Goal: Task Accomplishment & Management: Manage account settings

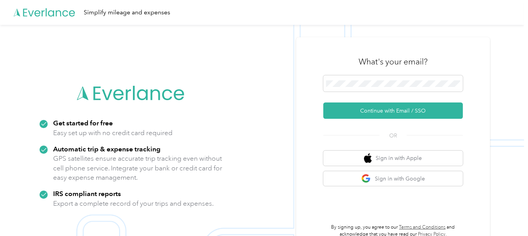
click at [256, 118] on img at bounding box center [262, 143] width 524 height 236
click at [386, 89] on span at bounding box center [392, 83] width 139 height 16
click at [390, 112] on button "Continue with Email / SSO" at bounding box center [392, 110] width 139 height 16
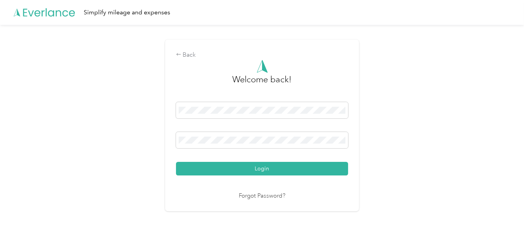
click at [269, 169] on button "Login" at bounding box center [262, 169] width 172 height 14
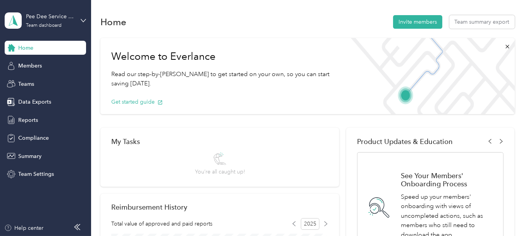
click at [55, 25] on div "Team dashboard" at bounding box center [44, 25] width 36 height 5
click at [53, 82] on div "Personal dashboard" at bounding box center [36, 81] width 49 height 8
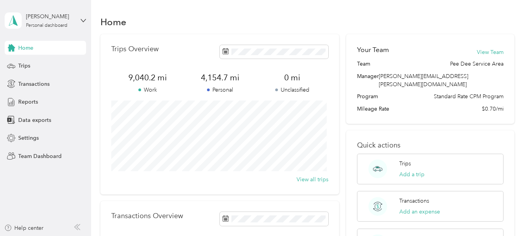
click at [25, 63] on span "Trips" at bounding box center [24, 66] width 12 height 8
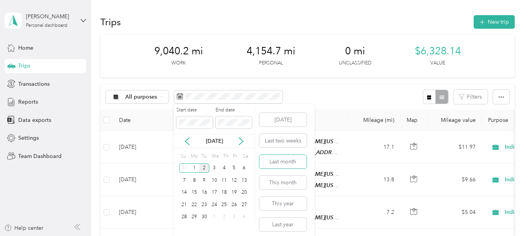
click at [267, 165] on button "Last month" at bounding box center [282, 162] width 47 height 14
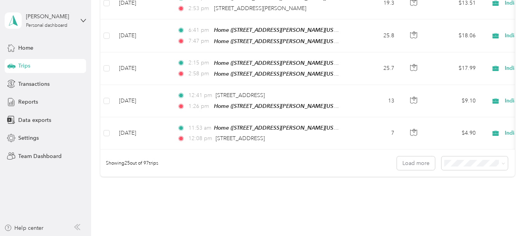
scroll to position [828, 0]
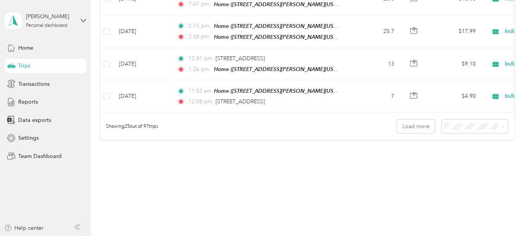
click at [462, 158] on div "100 per load" at bounding box center [472, 156] width 55 height 8
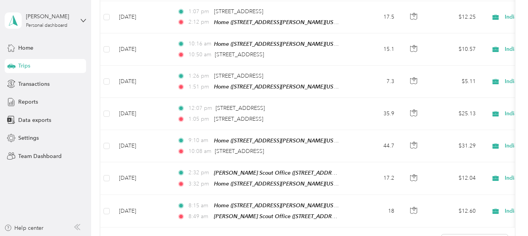
scroll to position [3035, 0]
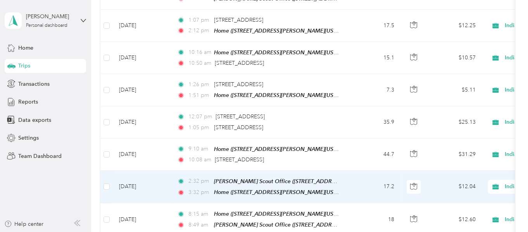
click at [483, 152] on span "Personal" at bounding box center [490, 154] width 79 height 8
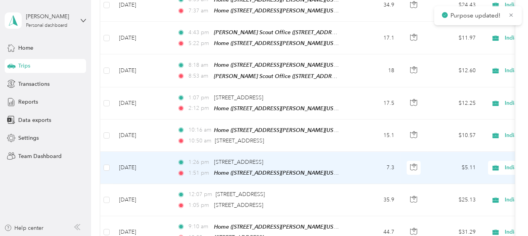
scroll to position [2919, 0]
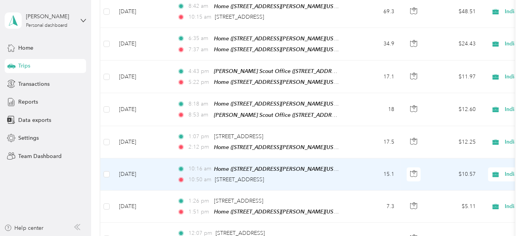
click at [504, 170] on span "Indian Waters Council, BSA" at bounding box center [532, 174] width 84 height 9
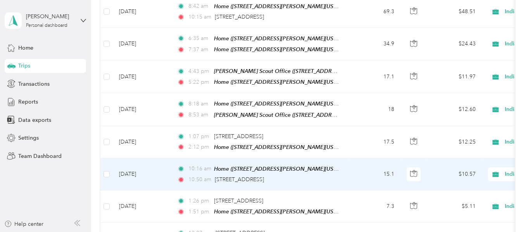
click at [461, 141] on span "Personal" at bounding box center [490, 143] width 79 height 8
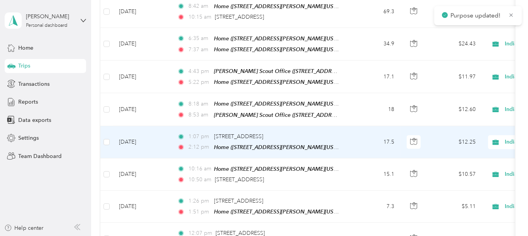
click at [504, 138] on span "Indian Waters Council, BSA" at bounding box center [532, 142] width 84 height 9
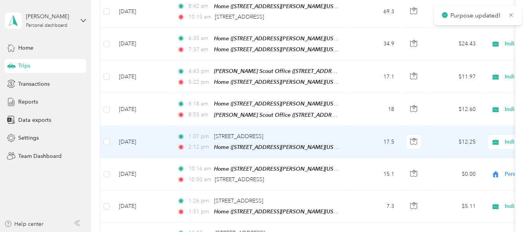
click at [448, 110] on span "Personal" at bounding box center [483, 111] width 93 height 8
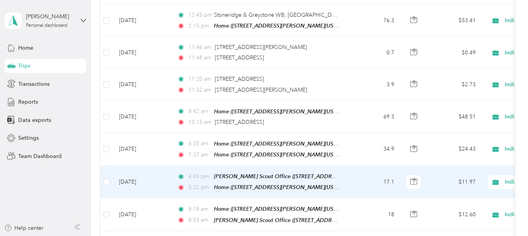
scroll to position [2803, 0]
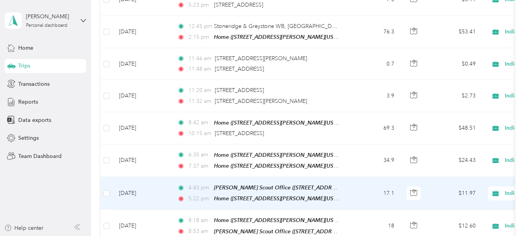
click at [499, 190] on icon at bounding box center [495, 193] width 10 height 6
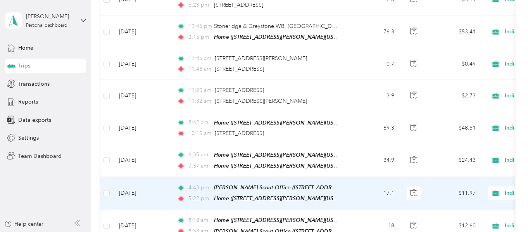
click at [466, 161] on span "Personal" at bounding box center [490, 162] width 79 height 8
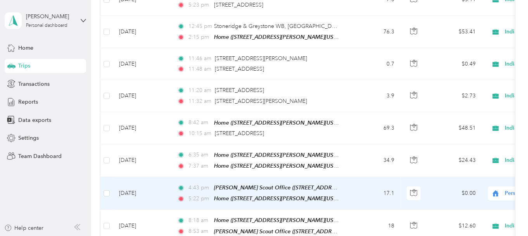
scroll to position [2764, 0]
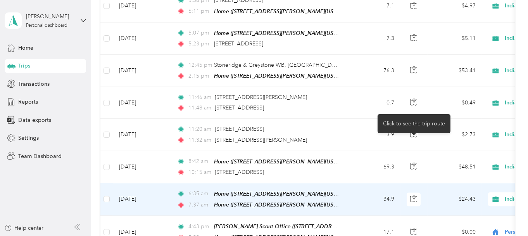
click at [419, 192] on button "button" at bounding box center [413, 199] width 14 height 14
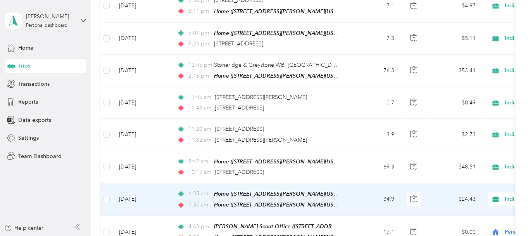
click at [412, 195] on icon "button" at bounding box center [413, 198] width 7 height 7
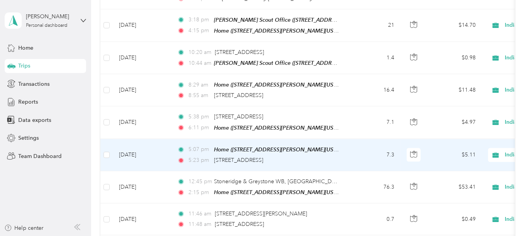
scroll to position [2609, 0]
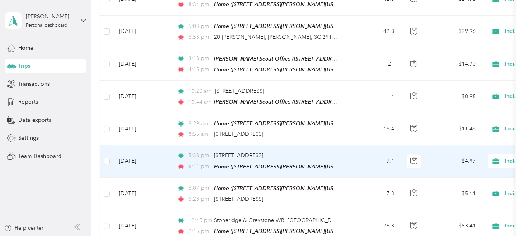
click at [494, 158] on icon at bounding box center [495, 160] width 6 height 5
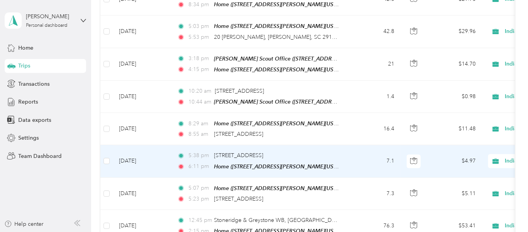
click at [470, 133] on span "Personal" at bounding box center [490, 135] width 79 height 8
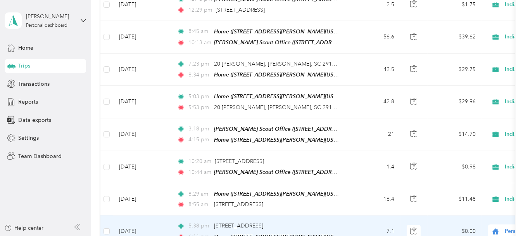
scroll to position [2532, 0]
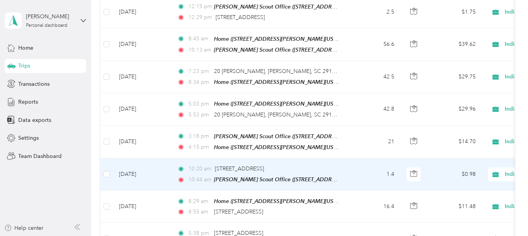
click at [497, 171] on icon at bounding box center [495, 173] width 6 height 5
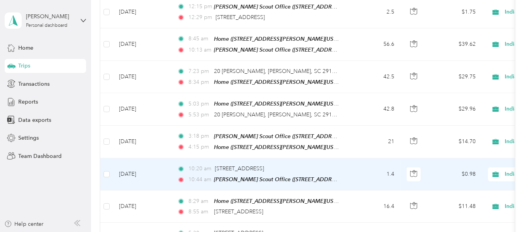
click at [467, 150] on span "Personal" at bounding box center [490, 147] width 79 height 8
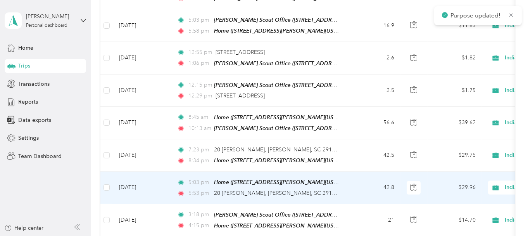
scroll to position [2415, 0]
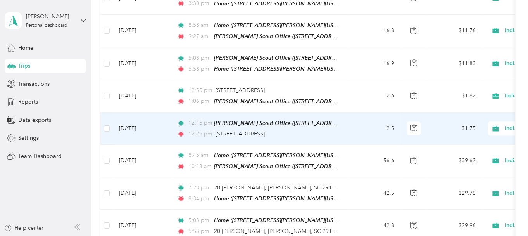
click at [495, 126] on icon at bounding box center [495, 128] width 6 height 5
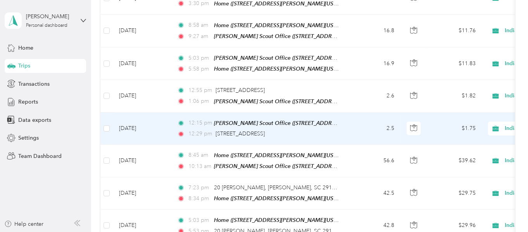
click at [468, 105] on span "Personal" at bounding box center [490, 107] width 79 height 8
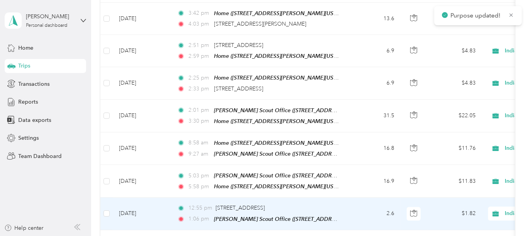
scroll to position [2260, 0]
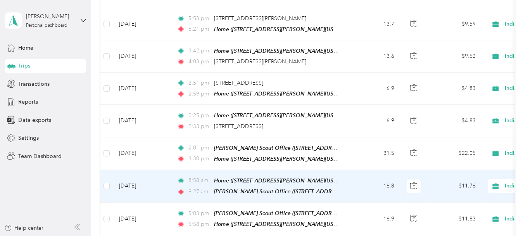
click at [495, 183] on icon at bounding box center [495, 185] width 6 height 5
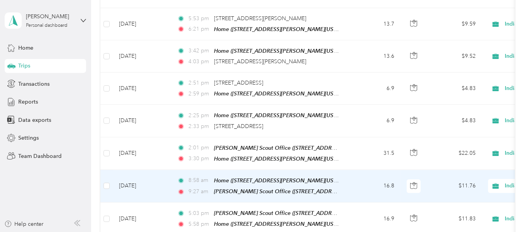
click at [463, 164] on span "Personal" at bounding box center [490, 167] width 79 height 8
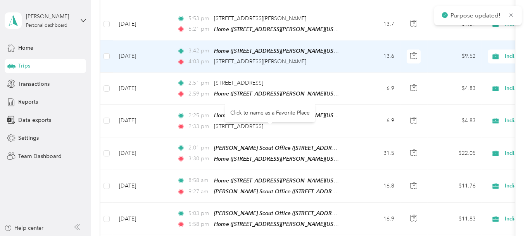
scroll to position [2144, 0]
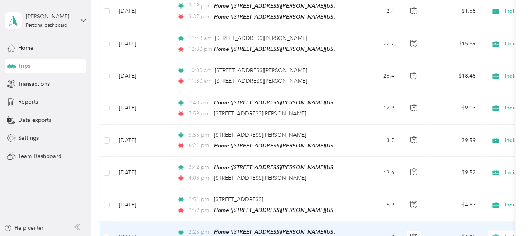
click at [499, 234] on icon at bounding box center [495, 237] width 10 height 6
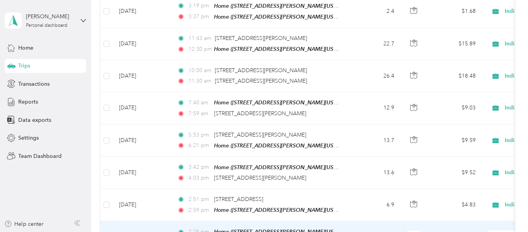
click at [465, 218] on span "Personal" at bounding box center [490, 216] width 79 height 8
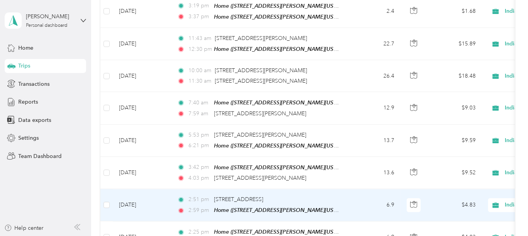
click at [502, 200] on span "Indian Waters Council, BSA" at bounding box center [532, 204] width 84 height 9
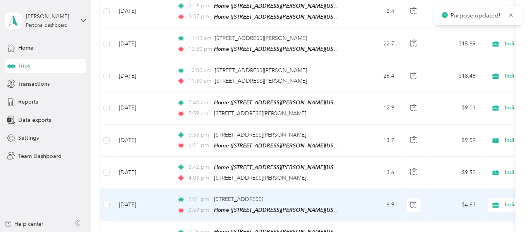
click at [468, 187] on span "Personal" at bounding box center [490, 188] width 79 height 8
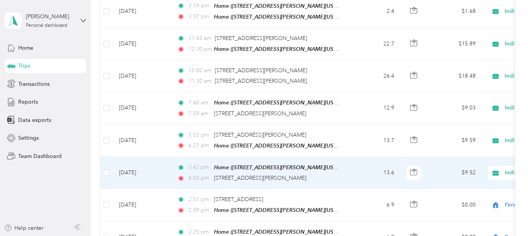
click at [494, 170] on icon at bounding box center [495, 172] width 6 height 5
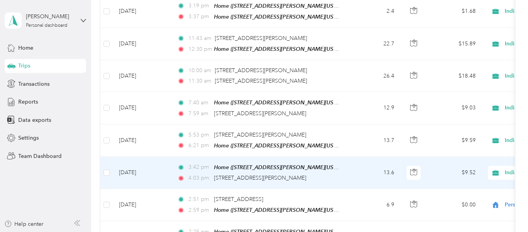
click at [480, 155] on span "Personal" at bounding box center [490, 156] width 79 height 8
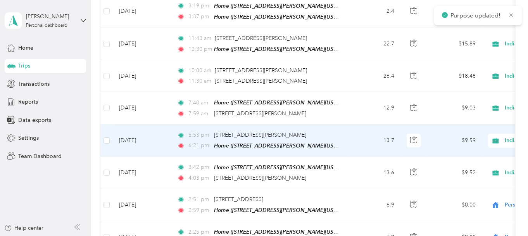
click at [496, 138] on icon at bounding box center [495, 140] width 6 height 5
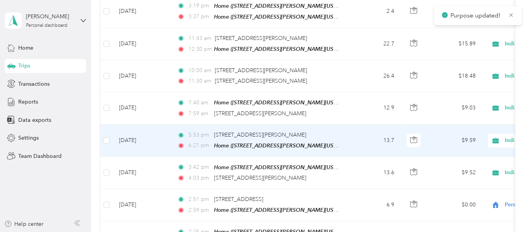
click at [466, 125] on span "Personal" at bounding box center [490, 124] width 79 height 8
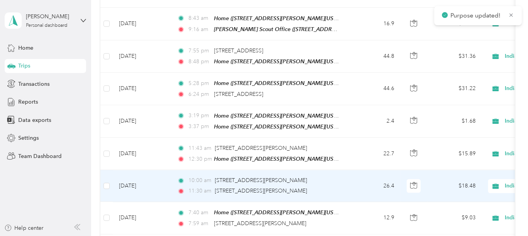
scroll to position [2028, 0]
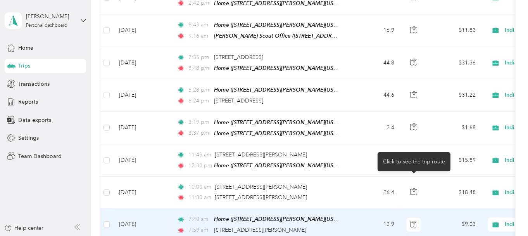
click at [411, 220] on icon "button" at bounding box center [413, 223] width 7 height 7
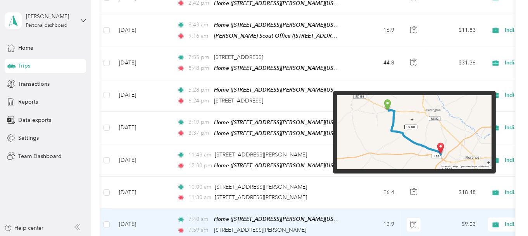
click at [425, 155] on img at bounding box center [414, 132] width 155 height 74
click at [426, 147] on img at bounding box center [414, 132] width 155 height 74
click at [394, 149] on img at bounding box center [414, 132] width 155 height 74
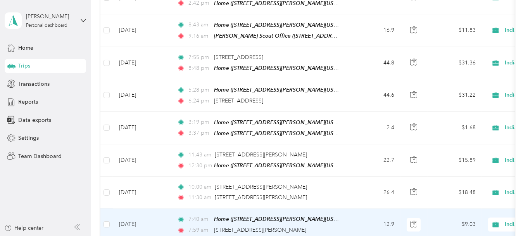
click at [414, 220] on icon "button" at bounding box center [413, 223] width 7 height 7
drag, startPoint x: 257, startPoint y: 187, endPoint x: 297, endPoint y: 186, distance: 39.9
click at [297, 225] on div "7:59 am 419 Gloria Ct, Florence, SC 29501, USA" at bounding box center [258, 229] width 163 height 9
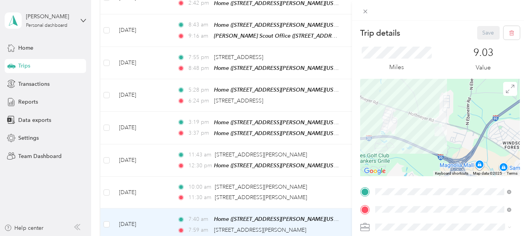
click at [413, 191] on div "Trip details Save This trip cannot be edited because it is either under review,…" at bounding box center [440, 199] width 160 height 346
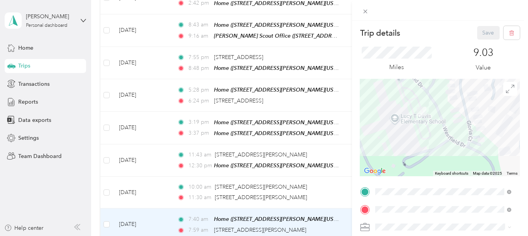
drag, startPoint x: 414, startPoint y: 124, endPoint x: 413, endPoint y: 175, distance: 50.7
click at [413, 175] on div at bounding box center [440, 127] width 160 height 97
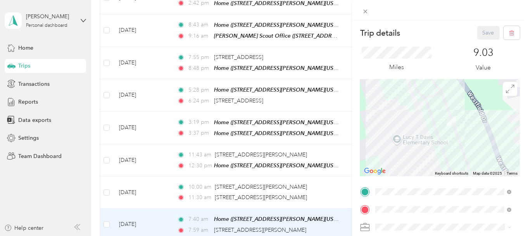
drag, startPoint x: 403, startPoint y: 136, endPoint x: 416, endPoint y: 171, distance: 37.3
click at [416, 171] on div at bounding box center [440, 127] width 160 height 97
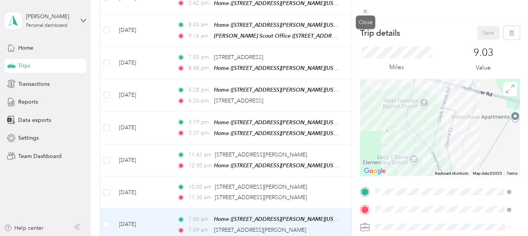
drag, startPoint x: 366, startPoint y: 13, endPoint x: 359, endPoint y: 48, distance: 35.9
click at [366, 13] on icon at bounding box center [365, 11] width 7 height 7
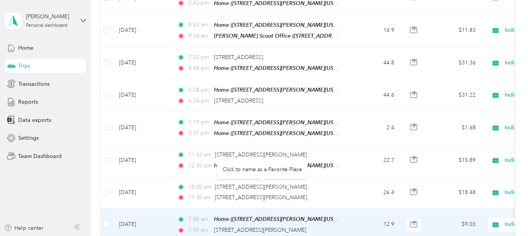
click at [239, 226] on span "[STREET_ADDRESS][PERSON_NAME]" at bounding box center [260, 229] width 92 height 7
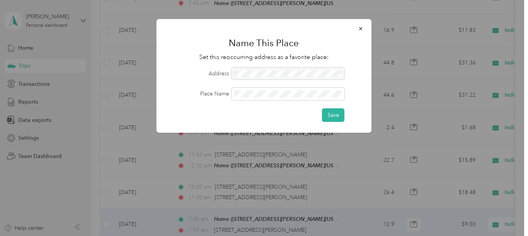
click at [358, 29] on icon "button" at bounding box center [360, 28] width 5 height 5
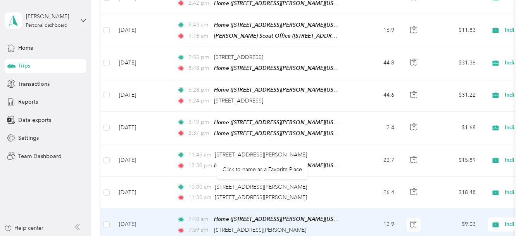
drag, startPoint x: 213, startPoint y: 187, endPoint x: 297, endPoint y: 183, distance: 83.7
click at [297, 225] on div "7:59 am 419 Gloria Ct, Florence, SC 29501, USA" at bounding box center [258, 229] width 163 height 9
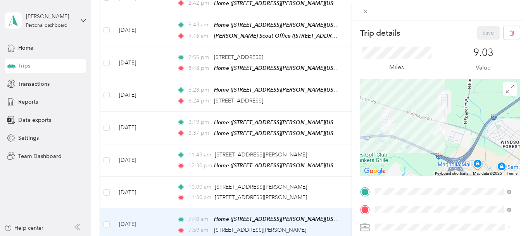
drag, startPoint x: 440, startPoint y: 101, endPoint x: 441, endPoint y: 150, distance: 48.8
click at [441, 150] on div at bounding box center [440, 127] width 160 height 97
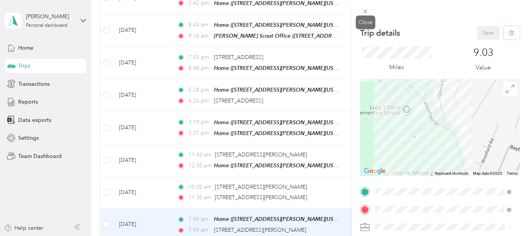
click at [365, 10] on icon at bounding box center [365, 11] width 7 height 7
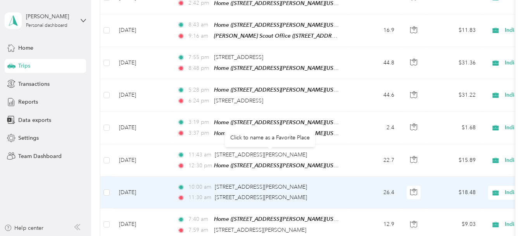
drag, startPoint x: 212, startPoint y: 155, endPoint x: 311, endPoint y: 153, distance: 99.2
click at [311, 193] on div "11:30 am 3011 Alligator Rd, Effingham, SC 29541, USA" at bounding box center [258, 197] width 163 height 9
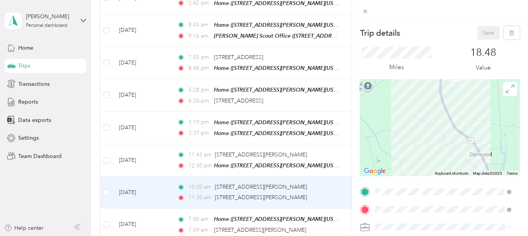
drag, startPoint x: 393, startPoint y: 124, endPoint x: 496, endPoint y: 146, distance: 105.0
click at [496, 146] on div at bounding box center [440, 127] width 160 height 97
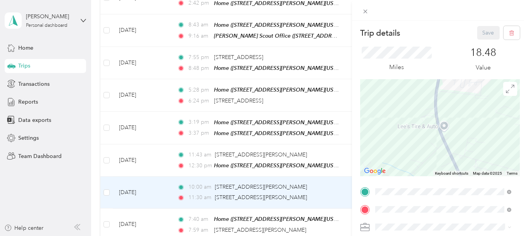
drag, startPoint x: 428, startPoint y: 115, endPoint x: 428, endPoint y: 185, distance: 69.7
click at [428, 185] on div "Trip details Save This trip cannot be edited because it is either under review,…" at bounding box center [440, 199] width 160 height 346
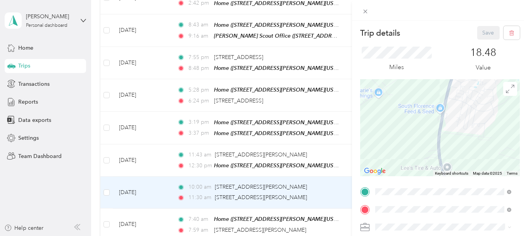
drag, startPoint x: 404, startPoint y: 98, endPoint x: 404, endPoint y: 156, distance: 57.3
click at [406, 163] on div at bounding box center [440, 127] width 160 height 97
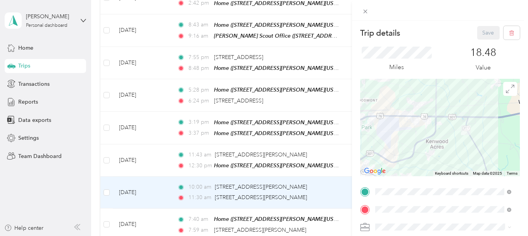
drag, startPoint x: 480, startPoint y: 112, endPoint x: 464, endPoint y: 153, distance: 44.5
click at [464, 153] on div at bounding box center [440, 127] width 160 height 97
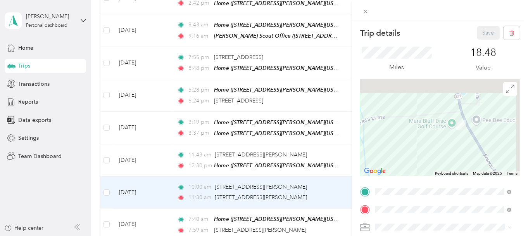
click at [443, 190] on div "Trip details Save This trip cannot be edited because it is either under review,…" at bounding box center [440, 199] width 160 height 346
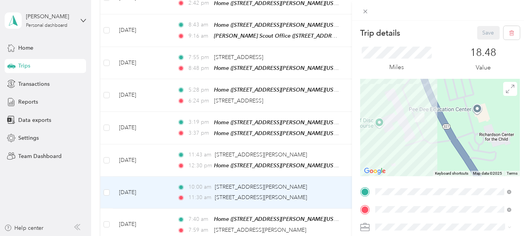
drag, startPoint x: 457, startPoint y: 149, endPoint x: 402, endPoint y: 153, distance: 55.1
click at [402, 153] on div at bounding box center [440, 127] width 160 height 97
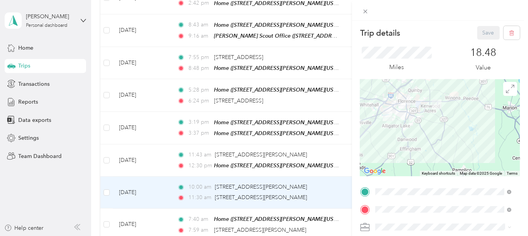
drag, startPoint x: 382, startPoint y: 158, endPoint x: 421, endPoint y: 128, distance: 49.7
click at [421, 128] on div at bounding box center [440, 127] width 160 height 97
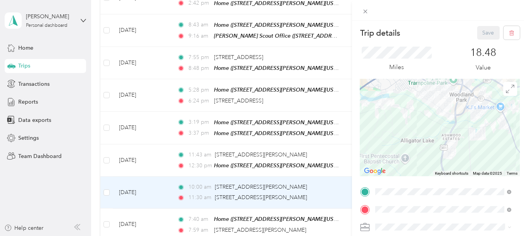
drag, startPoint x: 390, startPoint y: 120, endPoint x: 420, endPoint y: 184, distance: 70.4
click at [420, 184] on div "Trip details Save This trip cannot be edited because it is either under review,…" at bounding box center [440, 199] width 160 height 346
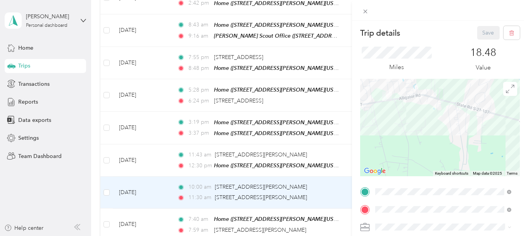
drag, startPoint x: 404, startPoint y: 100, endPoint x: 405, endPoint y: 178, distance: 77.9
click at [405, 178] on div "Trip details Save This trip cannot be edited because it is either under review,…" at bounding box center [440, 199] width 160 height 346
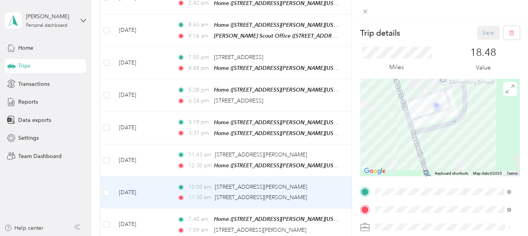
drag, startPoint x: 397, startPoint y: 124, endPoint x: 395, endPoint y: 157, distance: 33.8
click at [395, 157] on div at bounding box center [440, 127] width 160 height 97
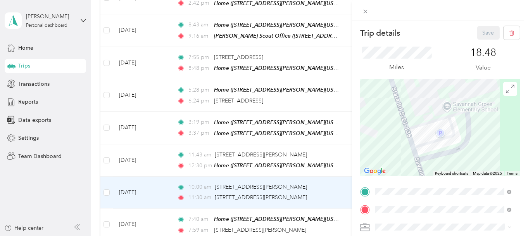
drag, startPoint x: 384, startPoint y: 118, endPoint x: 388, endPoint y: 152, distance: 34.3
click at [388, 152] on div at bounding box center [440, 127] width 160 height 97
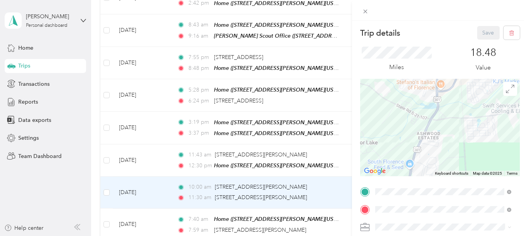
drag, startPoint x: 475, startPoint y: 155, endPoint x: 384, endPoint y: 104, distance: 104.4
click at [384, 104] on div at bounding box center [440, 127] width 160 height 97
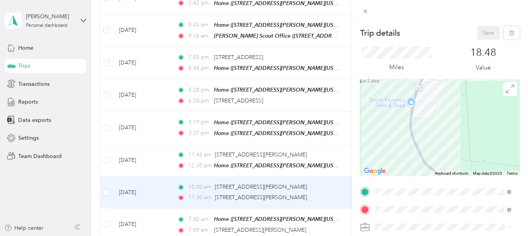
drag, startPoint x: 393, startPoint y: 139, endPoint x: 397, endPoint y: 76, distance: 63.3
click at [397, 76] on div "Trip details Save This trip cannot be edited because it is either under review,…" at bounding box center [440, 199] width 160 height 346
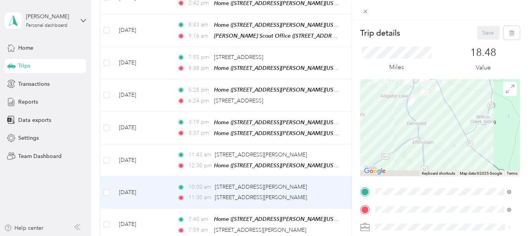
drag, startPoint x: 408, startPoint y: 159, endPoint x: 401, endPoint y: 129, distance: 30.2
click at [401, 129] on div at bounding box center [440, 127] width 160 height 97
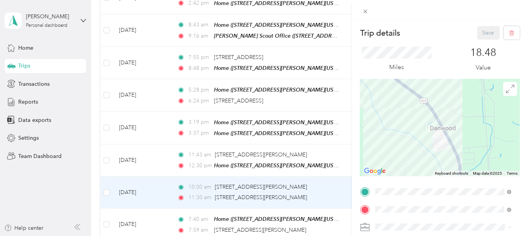
drag, startPoint x: 408, startPoint y: 134, endPoint x: 404, endPoint y: 165, distance: 31.2
click at [404, 165] on div at bounding box center [440, 127] width 160 height 97
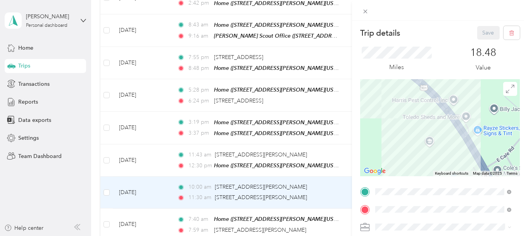
click at [415, 189] on div "Trip details Save This trip cannot be edited because it is either under review,…" at bounding box center [440, 199] width 160 height 346
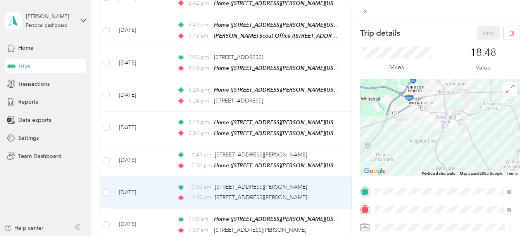
drag, startPoint x: 391, startPoint y: 144, endPoint x: 410, endPoint y: 164, distance: 27.4
click at [410, 164] on div at bounding box center [440, 127] width 160 height 97
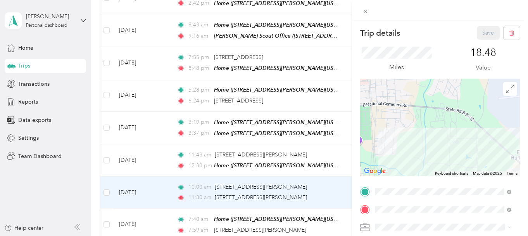
drag, startPoint x: 464, startPoint y: 114, endPoint x: 445, endPoint y: 156, distance: 45.9
click at [445, 156] on div at bounding box center [440, 127] width 160 height 97
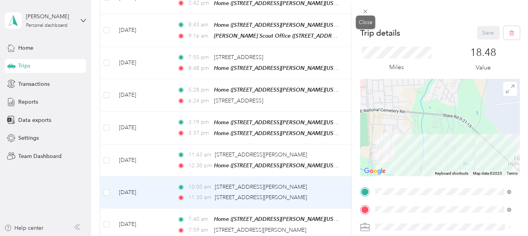
click at [367, 13] on icon at bounding box center [365, 12] width 4 height 4
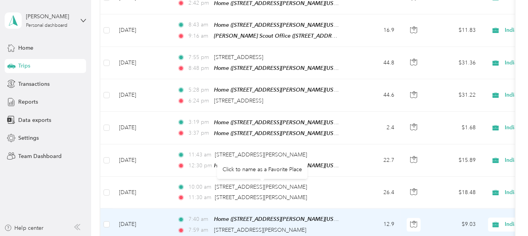
drag, startPoint x: 212, startPoint y: 186, endPoint x: 296, endPoint y: 186, distance: 84.8
click at [296, 225] on div "7:59 am 419 Gloria Ct, Florence, SC 29501, USA" at bounding box center [258, 229] width 163 height 9
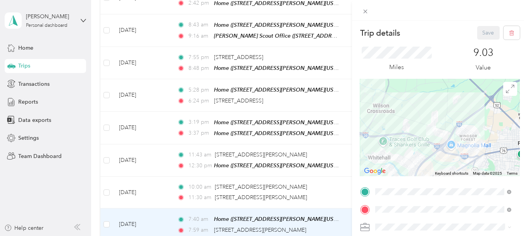
drag, startPoint x: 461, startPoint y: 123, endPoint x: 380, endPoint y: 129, distance: 80.8
click at [380, 129] on div at bounding box center [440, 127] width 160 height 97
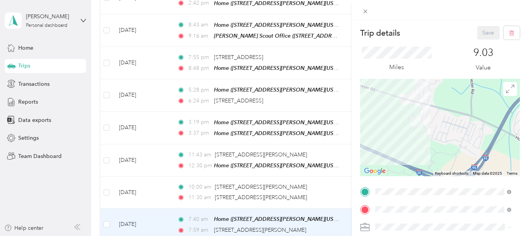
drag, startPoint x: 377, startPoint y: 112, endPoint x: 430, endPoint y: 150, distance: 64.7
click at [430, 149] on div at bounding box center [440, 127] width 160 height 97
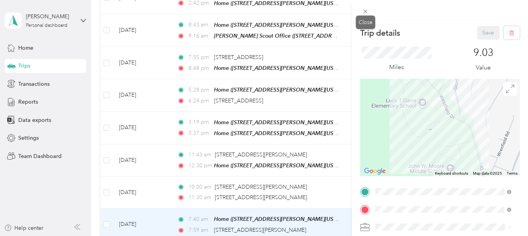
click at [362, 13] on icon at bounding box center [365, 11] width 7 height 7
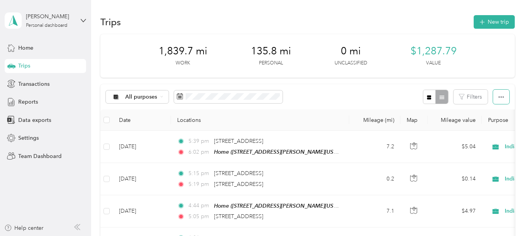
click at [495, 96] on button "button" at bounding box center [501, 96] width 16 height 14
click at [392, 97] on div "All purposes Filters" at bounding box center [307, 96] width 414 height 25
click at [495, 20] on button "New trip" at bounding box center [493, 22] width 41 height 14
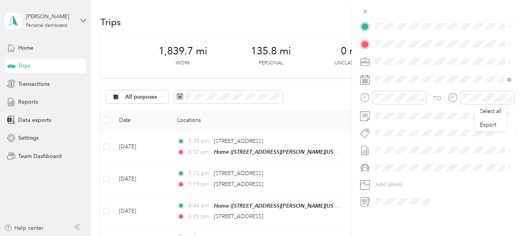
scroll to position [170, 0]
click at [362, 198] on icon at bounding box center [363, 201] width 5 height 7
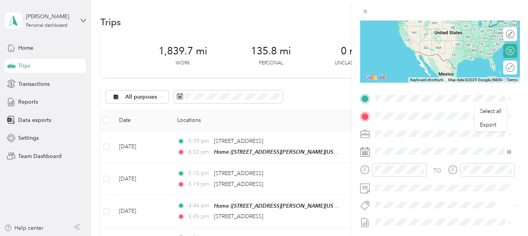
scroll to position [54, 0]
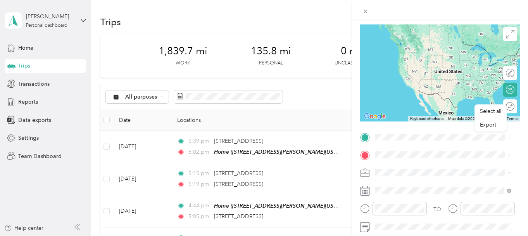
click at [384, 136] on span at bounding box center [445, 137] width 147 height 12
click at [419, 46] on span "201 Westfield Drive Florence, South Carolina 29501, United States" at bounding box center [428, 42] width 77 height 7
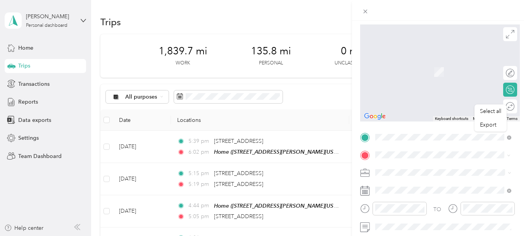
click at [424, 85] on span "515 North Cashua Drive Florence, South Carolina 29501, United States" at bounding box center [428, 83] width 77 height 7
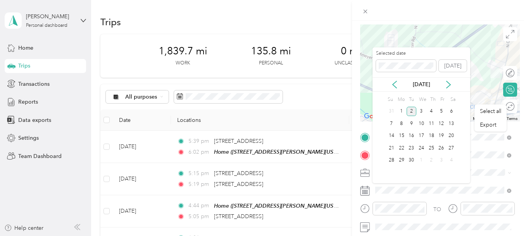
click at [431, 122] on div "11" at bounding box center [431, 124] width 10 height 10
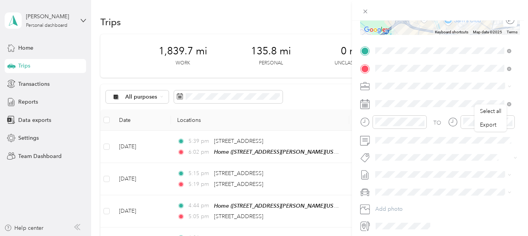
scroll to position [170, 0]
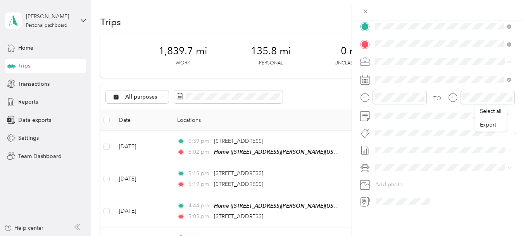
click at [366, 197] on icon at bounding box center [365, 201] width 10 height 10
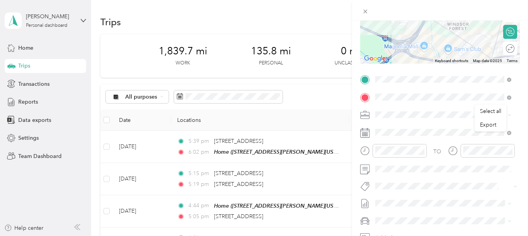
scroll to position [93, 0]
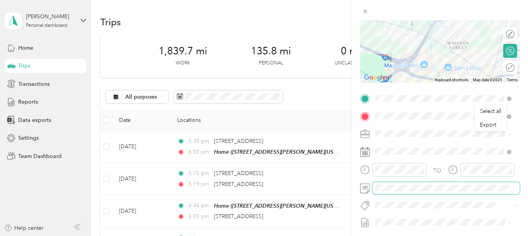
click at [372, 195] on div "TO Add photo" at bounding box center [440, 185] width 160 height 187
click at [432, 155] on span at bounding box center [445, 151] width 147 height 12
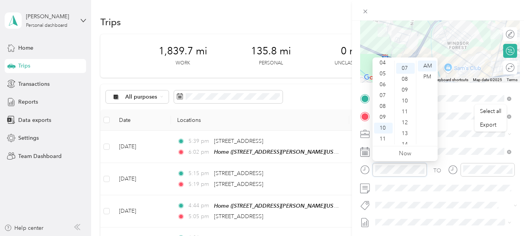
scroll to position [76, 0]
click at [383, 96] on div "07" at bounding box center [383, 95] width 19 height 11
click at [403, 139] on div "39" at bounding box center [405, 142] width 19 height 11
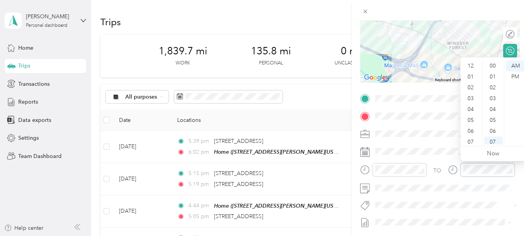
scroll to position [46, 0]
click at [470, 104] on div "08" at bounding box center [471, 106] width 19 height 11
click at [491, 70] on div "25" at bounding box center [493, 67] width 19 height 11
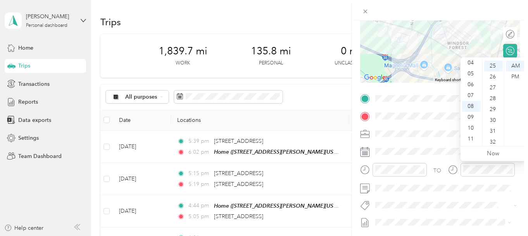
click at [453, 179] on div at bounding box center [481, 172] width 67 height 19
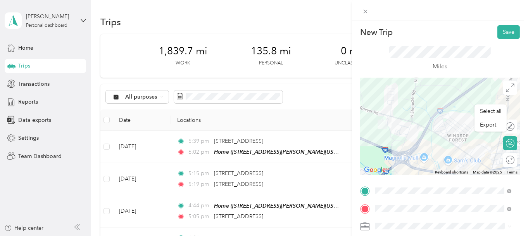
scroll to position [0, 0]
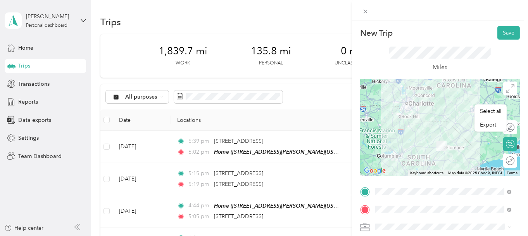
click at [367, 60] on div "Miles" at bounding box center [440, 59] width 160 height 39
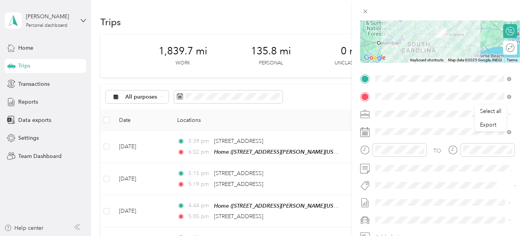
scroll to position [116, 0]
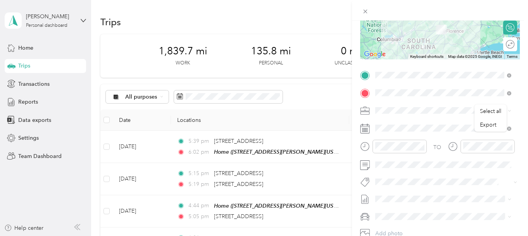
click at [312, 98] on div "New Trip Save This trip cannot be edited because it is either under review, app…" at bounding box center [264, 118] width 528 height 236
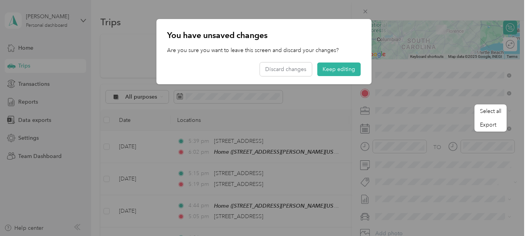
click at [333, 67] on button "Keep editing" at bounding box center [338, 69] width 43 height 14
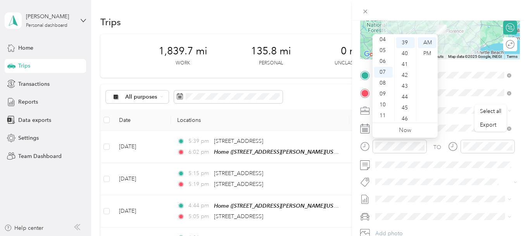
click at [383, 81] on div "08" at bounding box center [383, 82] width 19 height 11
click at [404, 74] on div "05" at bounding box center [405, 72] width 19 height 11
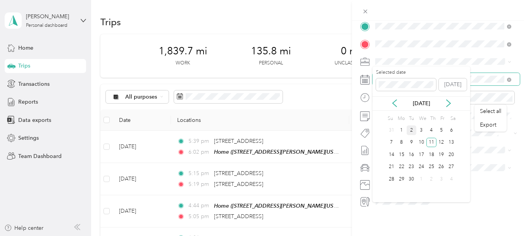
scroll to position [0, 0]
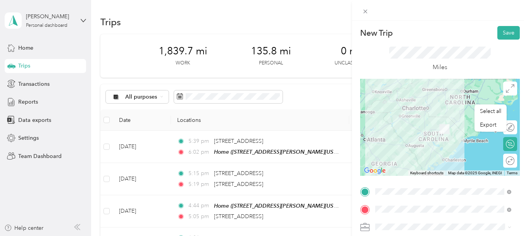
click at [502, 36] on button "Save" at bounding box center [508, 33] width 22 height 14
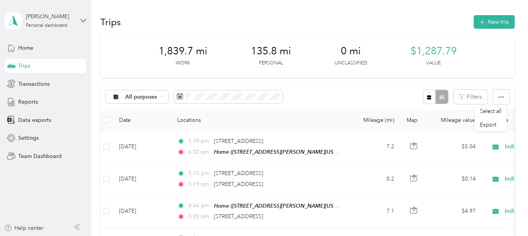
click at [489, 19] on button "New trip" at bounding box center [493, 22] width 41 height 14
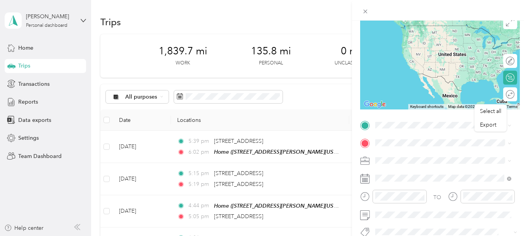
scroll to position [77, 0]
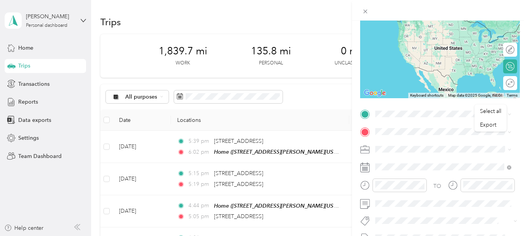
click at [418, 144] on span "151 North Cashua Drive Florence, South Carolina 29501, United States" at bounding box center [428, 141] width 77 height 7
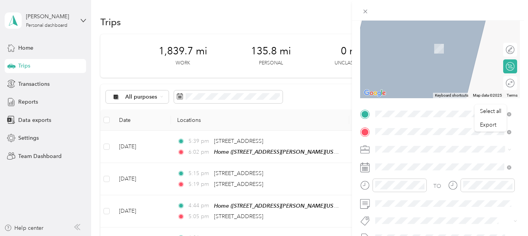
click at [417, 43] on div "1101 Cheraw Drive Florence, South Carolina 29501, United States" at bounding box center [443, 37] width 131 height 10
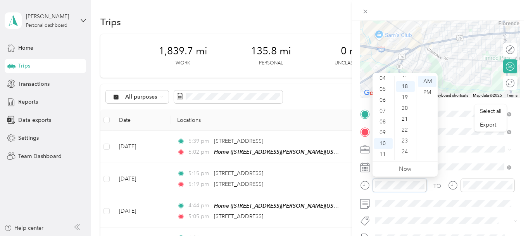
scroll to position [195, 0]
click at [385, 120] on div "08" at bounding box center [383, 121] width 19 height 11
click at [402, 127] on div "33" at bounding box center [405, 127] width 19 height 11
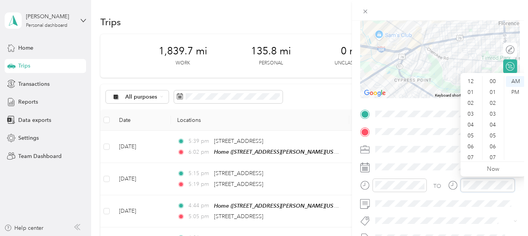
scroll to position [46, 0]
click at [471, 124] on div "08" at bounding box center [471, 121] width 19 height 11
click at [489, 136] on div "41" at bounding box center [493, 137] width 19 height 11
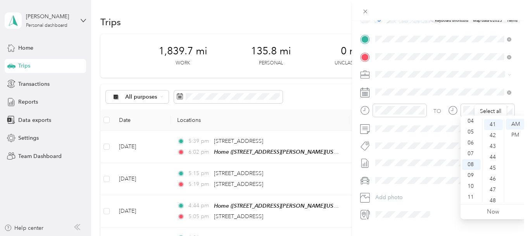
scroll to position [155, 0]
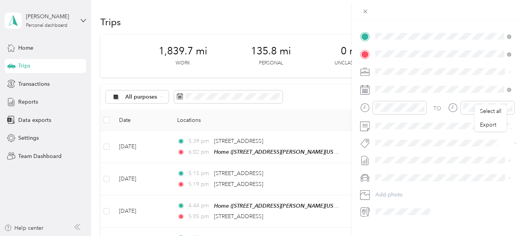
click at [416, 235] on div "Select all Export New Trip Save This trip cannot be edited because it is either…" at bounding box center [262, 236] width 524 height 0
click at [510, 155] on span at bounding box center [445, 160] width 147 height 12
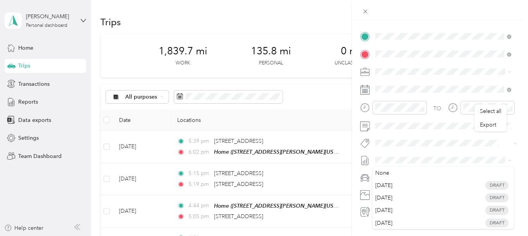
click at [430, 209] on span "Aug 2025 Draft" at bounding box center [443, 209] width 131 height 7
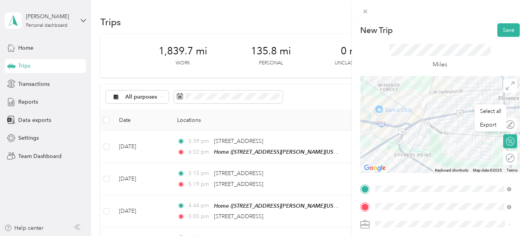
scroll to position [0, 0]
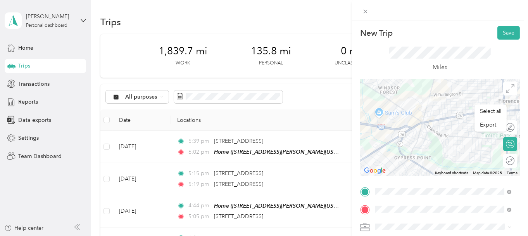
click at [499, 33] on button "Save" at bounding box center [508, 33] width 22 height 14
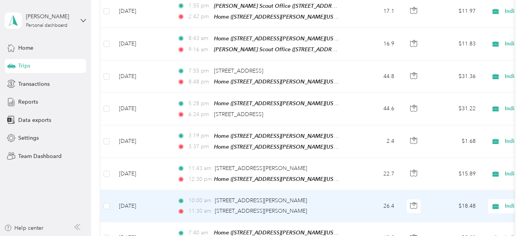
scroll to position [2053, 0]
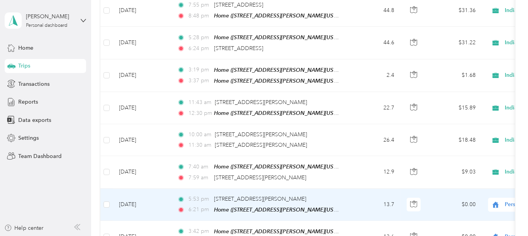
scroll to position [2092, 0]
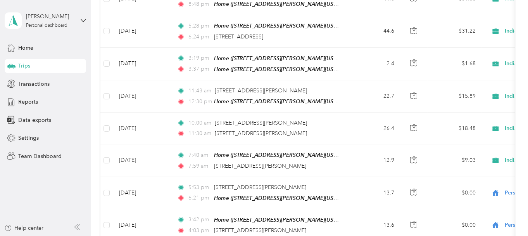
click at [19, 103] on span "Reports" at bounding box center [28, 102] width 20 height 8
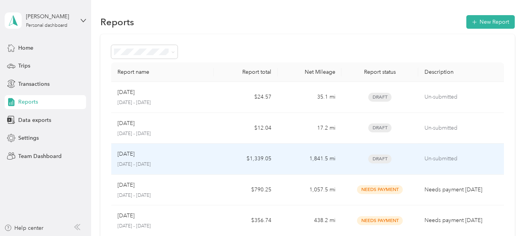
click at [215, 151] on td "$1,339.05" at bounding box center [245, 158] width 64 height 31
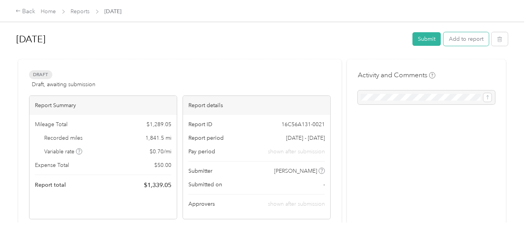
click at [462, 43] on button "Add to report" at bounding box center [465, 39] width 45 height 14
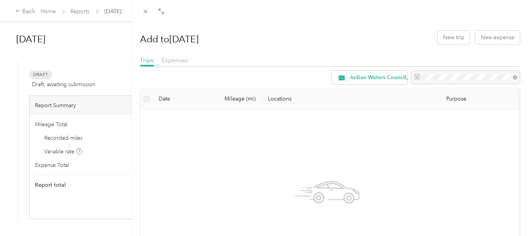
click at [145, 98] on label at bounding box center [146, 99] width 6 height 9
click at [179, 60] on span "Expenses" at bounding box center [175, 59] width 26 height 7
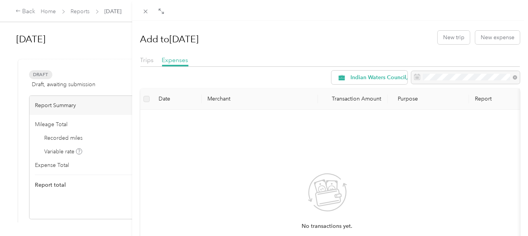
click at [149, 60] on span "Trips" at bounding box center [147, 59] width 14 height 7
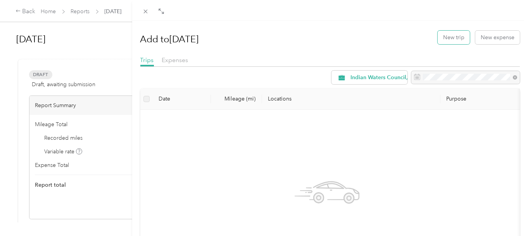
click at [440, 39] on button "New trip" at bounding box center [453, 38] width 32 height 14
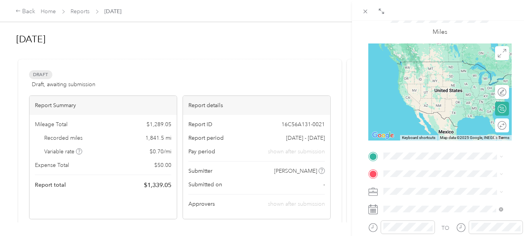
scroll to position [19, 0]
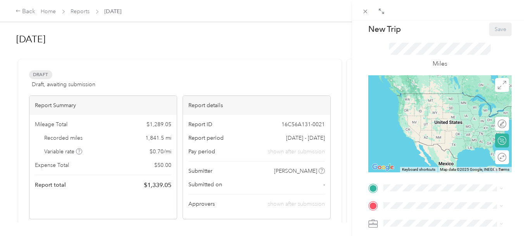
click at [57, 137] on div "BACK New Trip Save This trip cannot be edited because it is either under review…" at bounding box center [264, 118] width 528 height 236
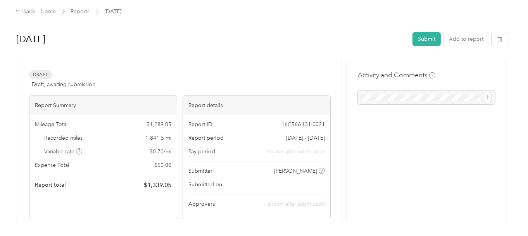
click at [51, 124] on span "Mileage Total" at bounding box center [51, 124] width 33 height 8
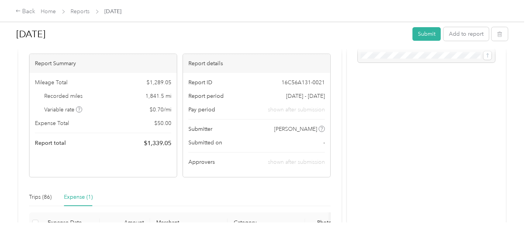
scroll to position [116, 0]
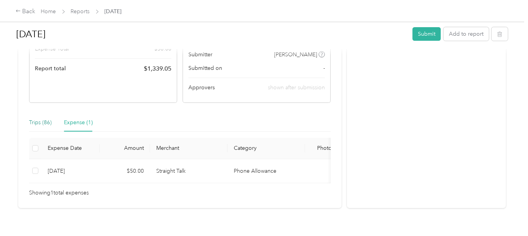
click at [43, 123] on div "Trips (86)" at bounding box center [40, 122] width 22 height 9
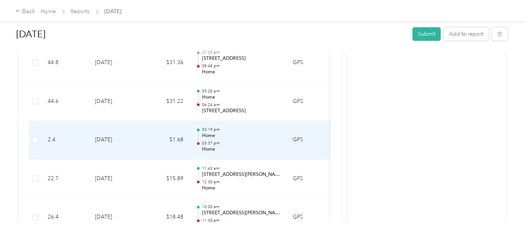
scroll to position [2595, 0]
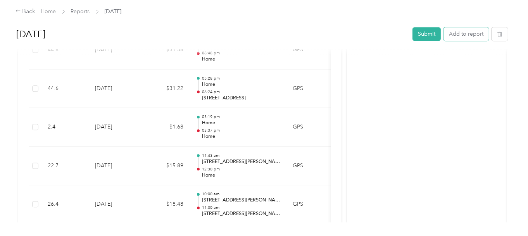
click at [452, 38] on button "Add to report" at bounding box center [465, 34] width 45 height 14
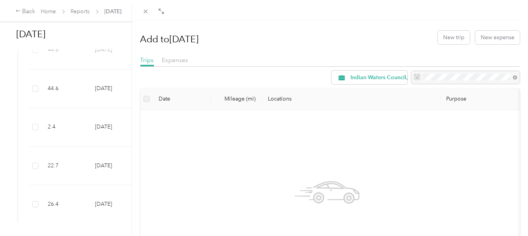
click at [271, 100] on th "Locations" at bounding box center [351, 98] width 178 height 21
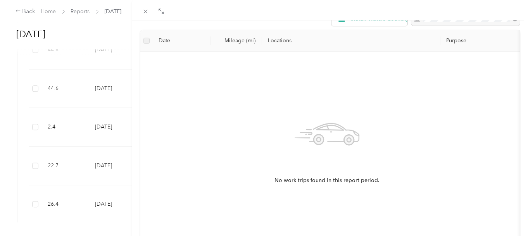
scroll to position [136, 0]
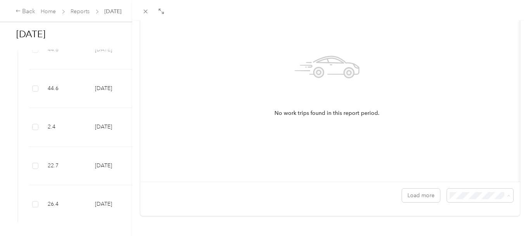
click at [465, 172] on span "100 per load" at bounding box center [462, 175] width 32 height 7
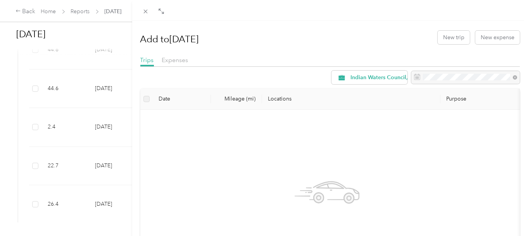
click at [35, 196] on div "Add to [DATE] New trip New expense Trips Expenses Indian Waters Council, BSA Da…" at bounding box center [264, 118] width 528 height 236
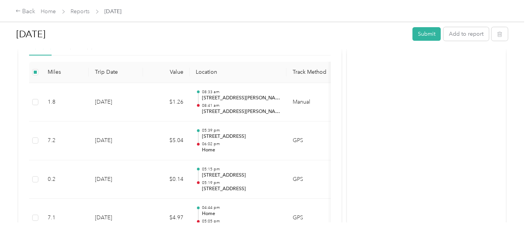
scroll to position [194, 0]
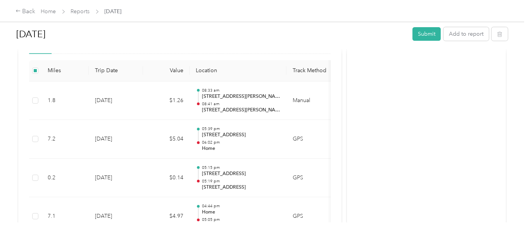
click at [300, 71] on th "Track Method" at bounding box center [311, 70] width 50 height 21
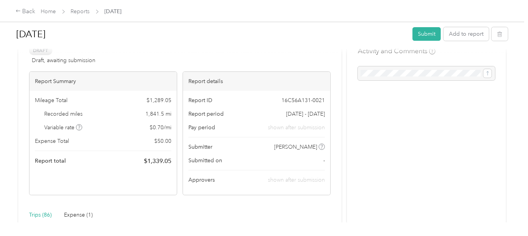
scroll to position [0, 0]
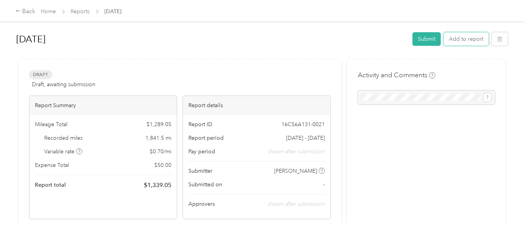
click at [447, 40] on button "Add to report" at bounding box center [465, 39] width 45 height 14
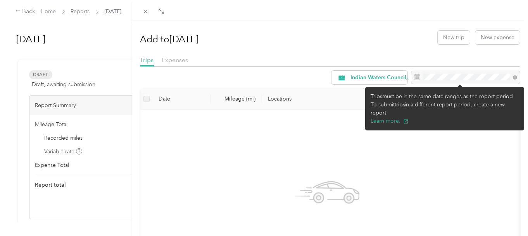
click at [426, 76] on div at bounding box center [465, 77] width 108 height 13
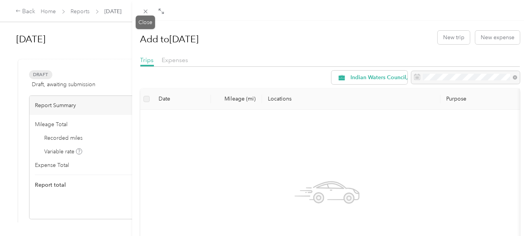
click at [144, 14] on icon at bounding box center [145, 11] width 7 height 7
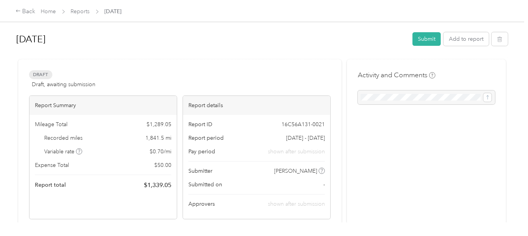
click at [76, 12] on link "Reports" at bounding box center [80, 11] width 19 height 7
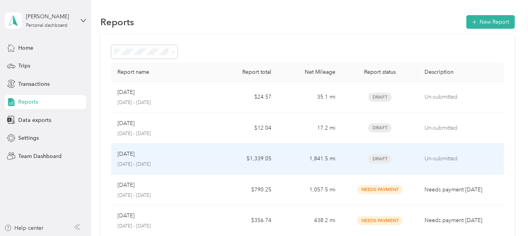
click at [169, 150] on div "[DATE]" at bounding box center [162, 154] width 90 height 9
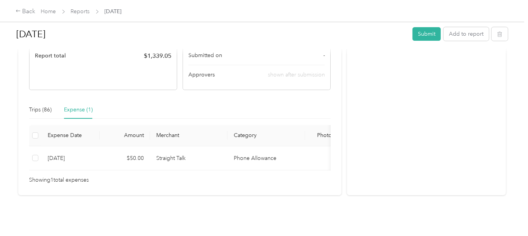
scroll to position [139, 0]
click at [45, 105] on div "Trips (86)" at bounding box center [40, 109] width 22 height 9
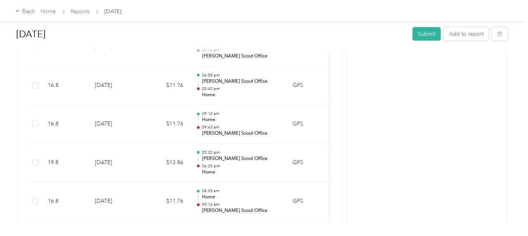
scroll to position [798, 0]
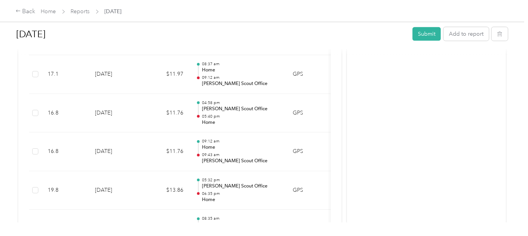
click at [91, 13] on div "Home Reports [DATE]" at bounding box center [81, 11] width 81 height 8
click at [46, 10] on link "Home" at bounding box center [48, 11] width 15 height 7
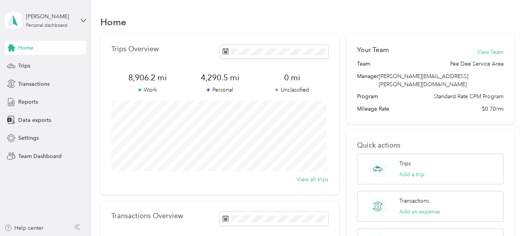
click at [26, 62] on span "Trips" at bounding box center [24, 66] width 12 height 8
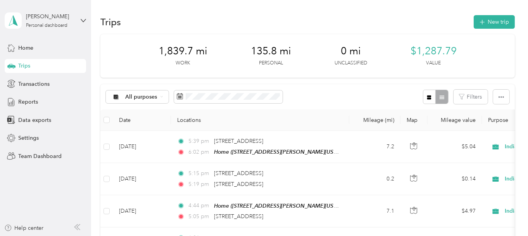
click at [157, 95] on span "All purposes" at bounding box center [141, 96] width 32 height 5
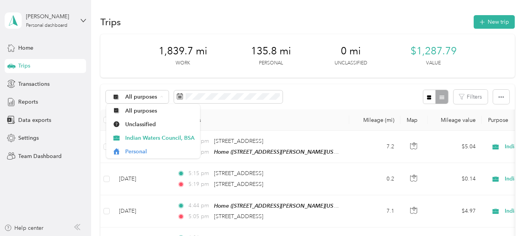
click at [157, 95] on span "All purposes" at bounding box center [141, 96] width 32 height 5
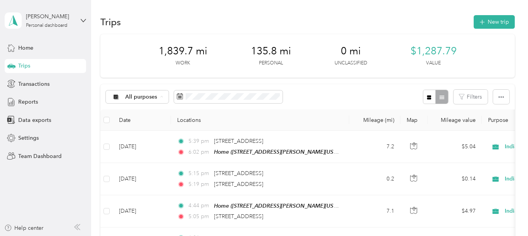
click at [330, 99] on div "All purposes Filters" at bounding box center [307, 96] width 414 height 25
click at [494, 97] on button "button" at bounding box center [501, 96] width 16 height 14
click at [472, 96] on button "Filters" at bounding box center [470, 96] width 34 height 14
click at [325, 100] on div "All purposes Filters" at bounding box center [307, 96] width 414 height 25
click at [27, 84] on span "Transactions" at bounding box center [33, 84] width 31 height 8
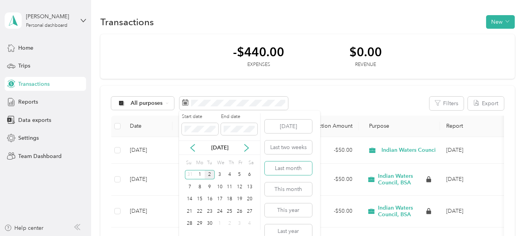
click at [280, 168] on button "Last month" at bounding box center [288, 168] width 47 height 14
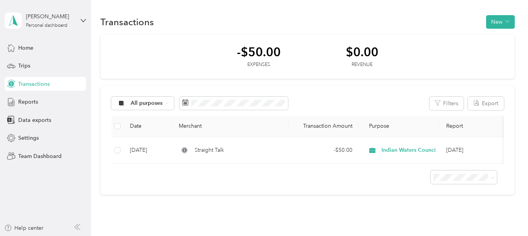
click at [21, 67] on span "Trips" at bounding box center [24, 66] width 12 height 8
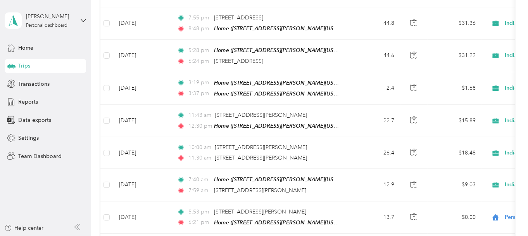
scroll to position [2067, 0]
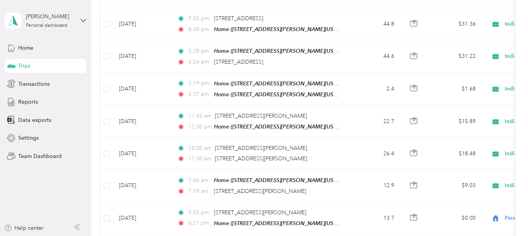
click at [50, 52] on div "Home" at bounding box center [45, 48] width 81 height 14
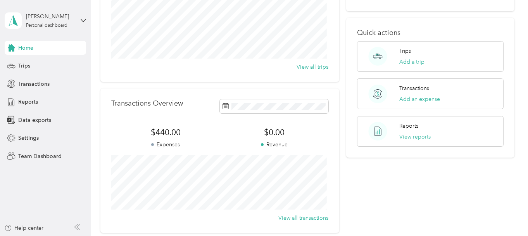
scroll to position [111, 0]
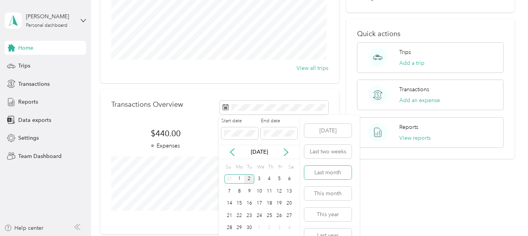
click at [346, 174] on button "Last month" at bounding box center [327, 172] width 47 height 14
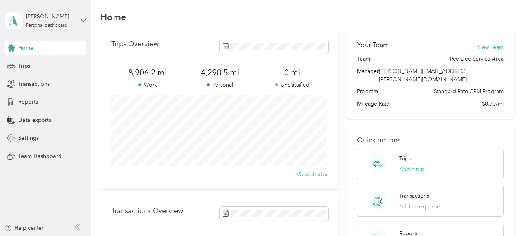
scroll to position [0, 0]
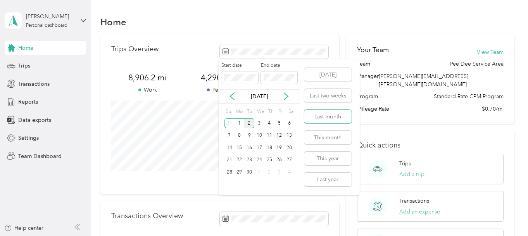
click at [319, 120] on button "Last month" at bounding box center [327, 117] width 47 height 14
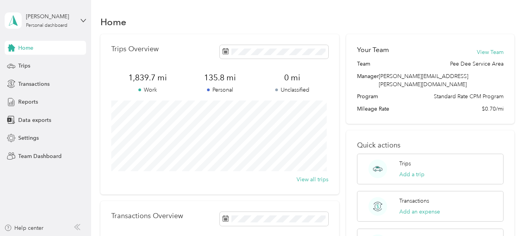
click at [24, 64] on span "Trips" at bounding box center [24, 66] width 12 height 8
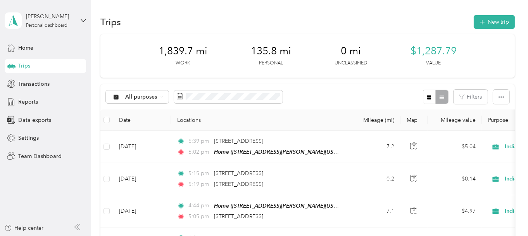
click at [39, 101] on div "Reports" at bounding box center [45, 102] width 81 height 14
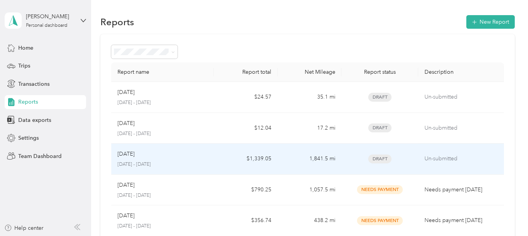
click at [129, 157] on p "[DATE]" at bounding box center [125, 154] width 17 height 9
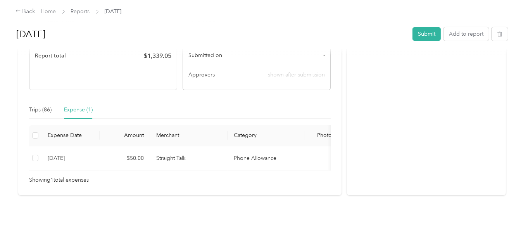
scroll to position [139, 0]
click at [36, 105] on div "Trips (86)" at bounding box center [40, 109] width 22 height 9
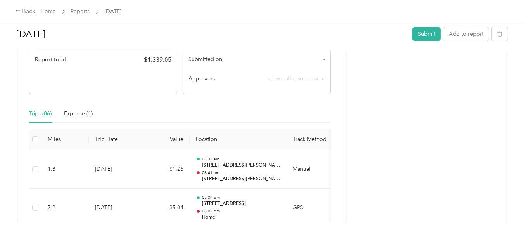
scroll to position [155, 0]
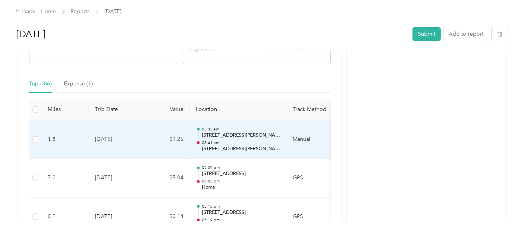
click at [91, 149] on td "[DATE]" at bounding box center [116, 139] width 54 height 39
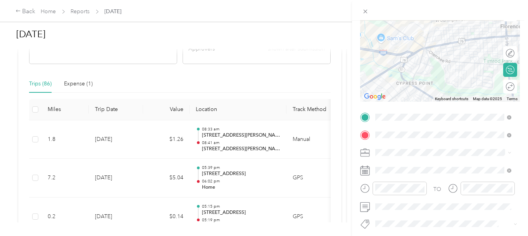
scroll to position [77, 0]
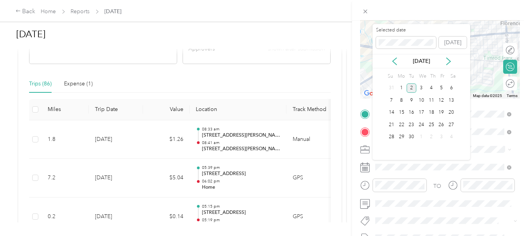
click at [394, 60] on icon at bounding box center [394, 61] width 8 height 8
click at [402, 111] on div "11" at bounding box center [401, 113] width 10 height 10
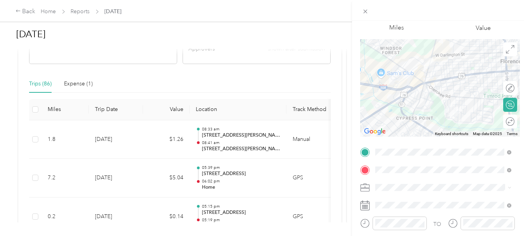
scroll to position [0, 0]
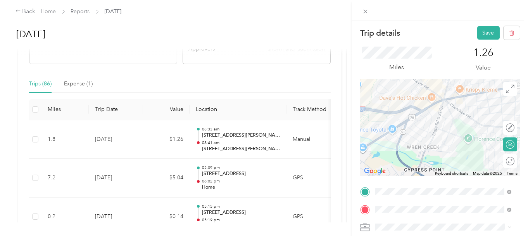
click at [478, 33] on button "Save" at bounding box center [488, 33] width 22 height 14
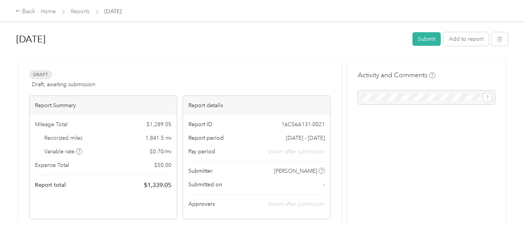
click at [55, 15] on span "Home" at bounding box center [48, 11] width 15 height 8
click at [88, 12] on link "Reports" at bounding box center [80, 11] width 19 height 7
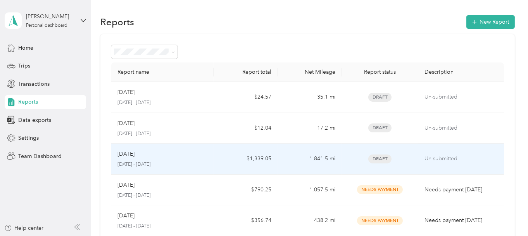
click at [126, 157] on p "[DATE]" at bounding box center [125, 154] width 17 height 9
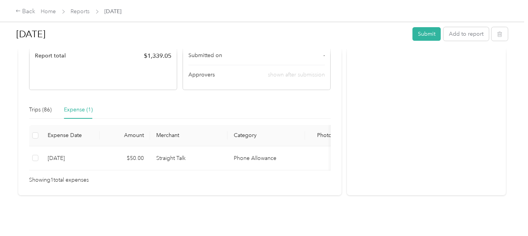
scroll to position [139, 0]
click at [47, 105] on div "Trips (86)" at bounding box center [40, 109] width 22 height 9
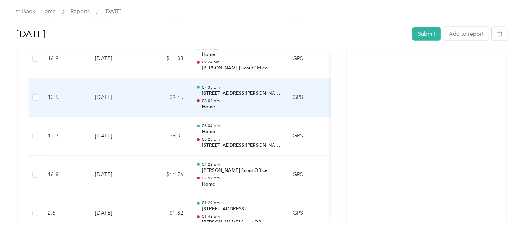
scroll to position [1263, 0]
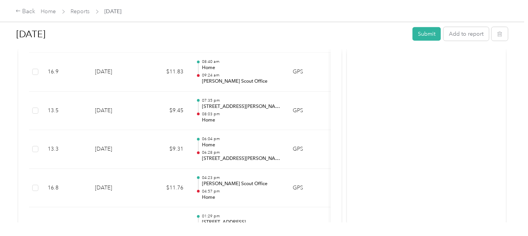
click at [46, 12] on link "Home" at bounding box center [48, 11] width 15 height 7
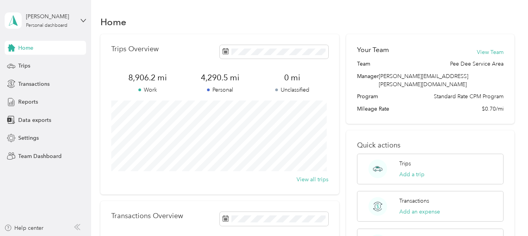
click at [26, 65] on span "Trips" at bounding box center [24, 66] width 12 height 8
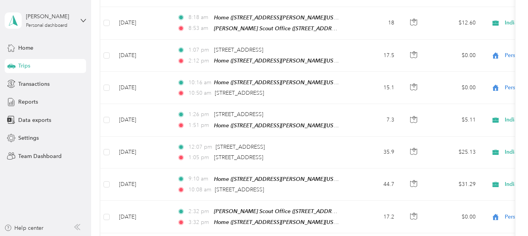
scroll to position [3028, 0]
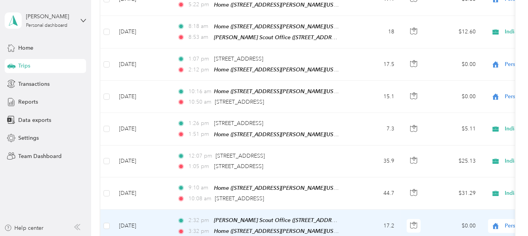
click at [496, 222] on icon at bounding box center [495, 225] width 6 height 6
click at [479, 180] on span "Indian Waters Council, BSA" at bounding box center [487, 178] width 72 height 8
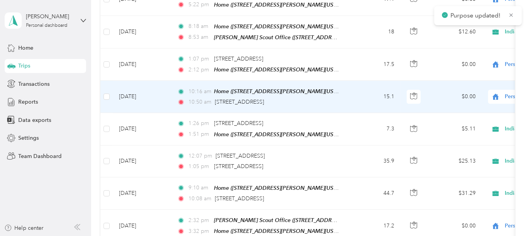
click at [498, 93] on icon at bounding box center [495, 96] width 6 height 6
click at [487, 51] on span "Indian Waters Council, BSA" at bounding box center [487, 52] width 72 height 8
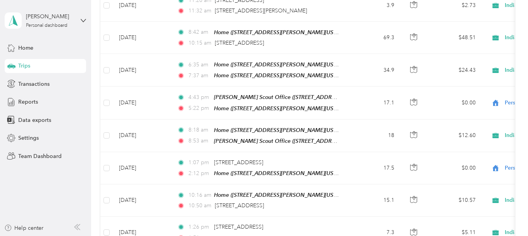
scroll to position [2912, 0]
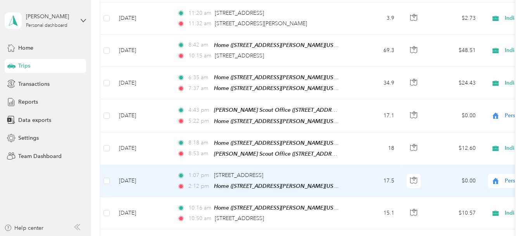
click at [494, 177] on icon at bounding box center [495, 180] width 6 height 6
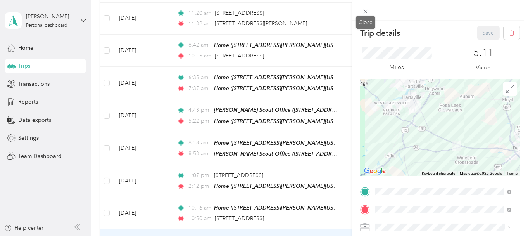
click at [367, 11] on icon at bounding box center [365, 11] width 7 height 7
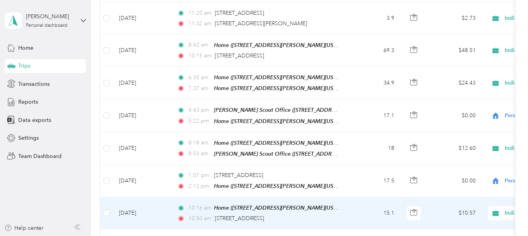
click at [496, 210] on icon at bounding box center [495, 213] width 10 height 6
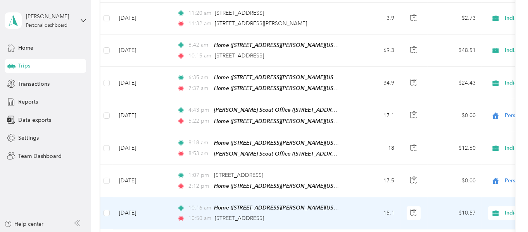
click at [469, 177] on span "Personal" at bounding box center [490, 181] width 79 height 8
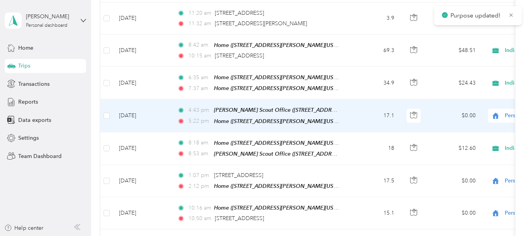
click at [493, 111] on span "Personal" at bounding box center [532, 115] width 84 height 9
click at [480, 75] on span "Indian Waters Council, BSA" at bounding box center [487, 73] width 72 height 8
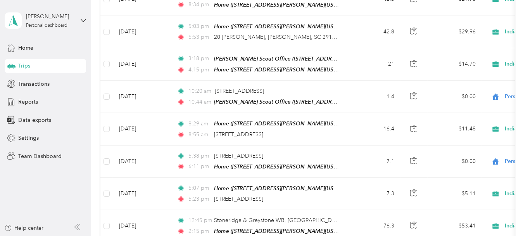
scroll to position [2641, 0]
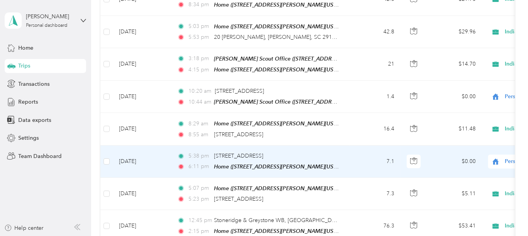
click at [494, 158] on icon at bounding box center [495, 161] width 6 height 6
click at [477, 126] on ol "Indian Waters Council, BSA Personal" at bounding box center [480, 126] width 96 height 27
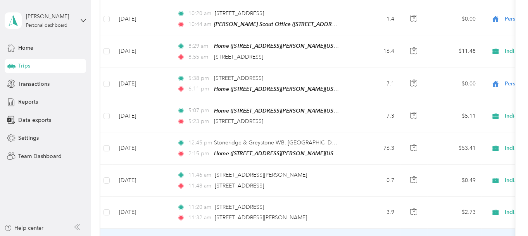
scroll to position [2679, 0]
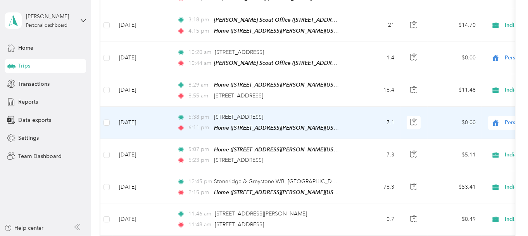
click at [501, 115] on div "Personal" at bounding box center [536, 122] width 96 height 14
click at [497, 87] on ol "Indian Waters Council, BSA Personal" at bounding box center [480, 85] width 96 height 27
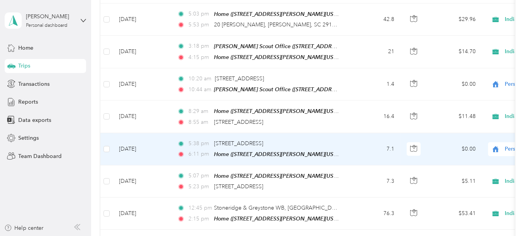
scroll to position [2641, 0]
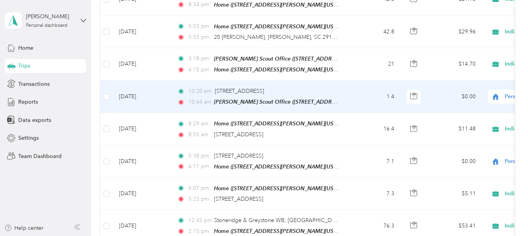
click at [497, 93] on icon at bounding box center [495, 96] width 10 height 6
click at [487, 60] on span "Indian Waters Council, BSA" at bounding box center [487, 58] width 72 height 8
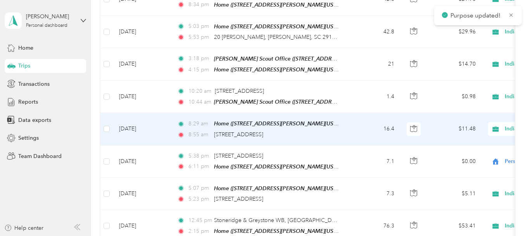
scroll to position [2602, 0]
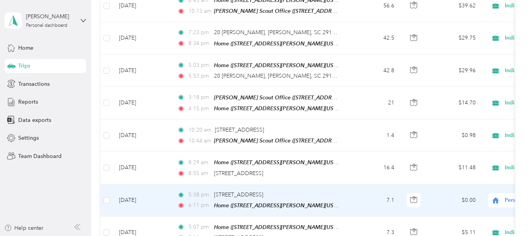
click at [502, 196] on span "Personal" at bounding box center [532, 200] width 84 height 9
click at [482, 160] on span "Indian Waters Council, BSA" at bounding box center [487, 159] width 72 height 8
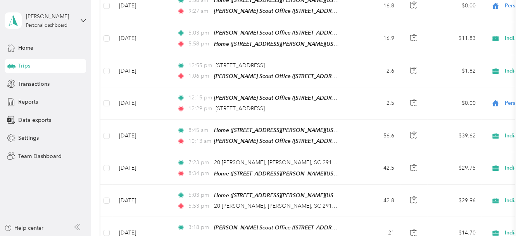
scroll to position [2447, 0]
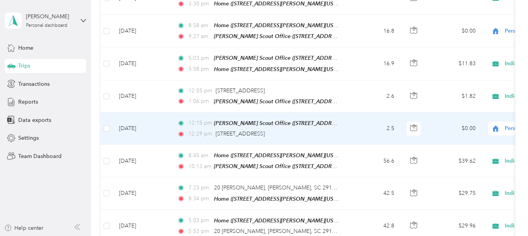
click at [494, 125] on icon at bounding box center [495, 128] width 6 height 6
click at [484, 94] on span "Indian Waters Council, BSA" at bounding box center [487, 93] width 72 height 8
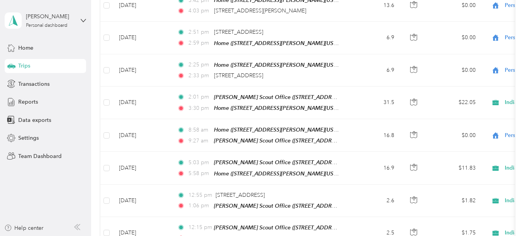
scroll to position [2331, 0]
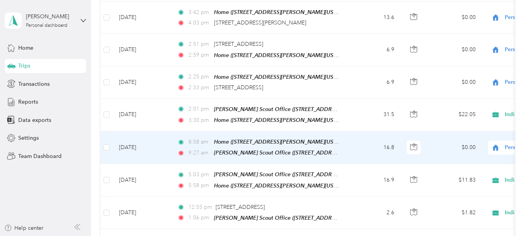
click at [492, 144] on icon at bounding box center [495, 147] width 10 height 6
click at [485, 112] on span "Indian Waters Council, BSA" at bounding box center [487, 114] width 72 height 8
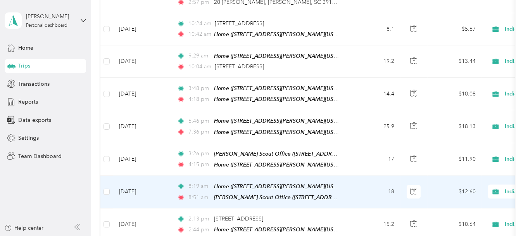
scroll to position [1595, 0]
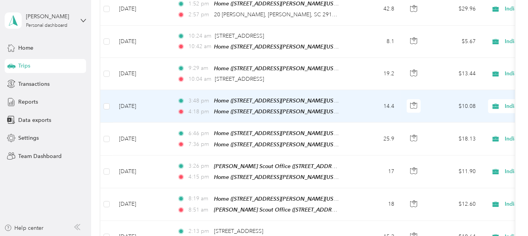
click at [502, 102] on span "Indian Waters Council, BSA" at bounding box center [532, 106] width 84 height 9
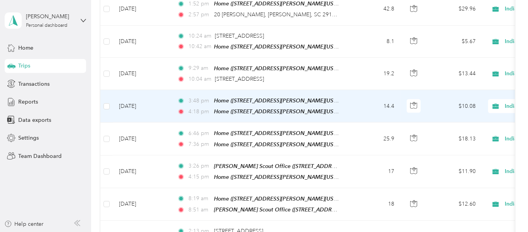
click at [470, 102] on span "Personal" at bounding box center [490, 102] width 79 height 8
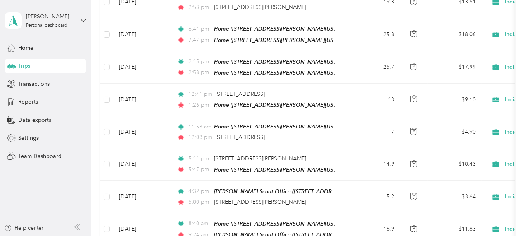
scroll to position [781, 0]
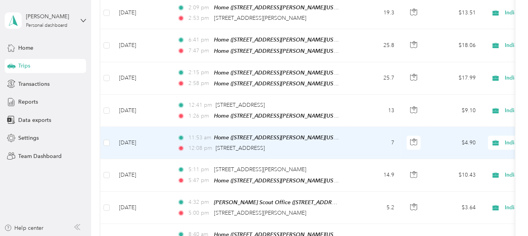
click at [493, 139] on icon at bounding box center [495, 142] width 10 height 6
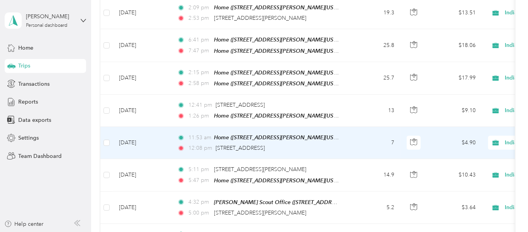
click at [471, 151] on span "Personal" at bounding box center [490, 154] width 79 height 8
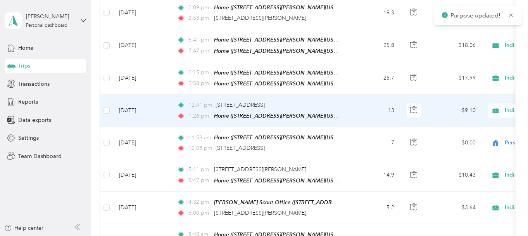
click at [496, 108] on icon at bounding box center [495, 110] width 6 height 5
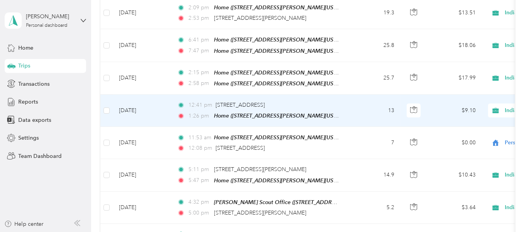
click at [488, 122] on span "Personal" at bounding box center [490, 123] width 79 height 8
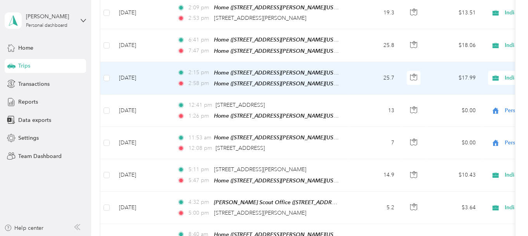
click at [494, 75] on icon at bounding box center [495, 77] width 6 height 5
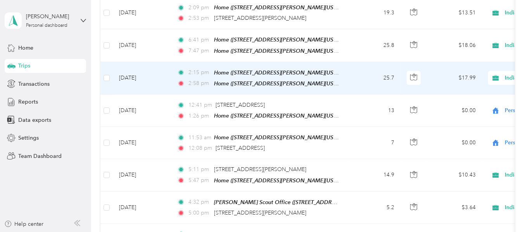
click at [483, 88] on span "Personal" at bounding box center [490, 90] width 79 height 8
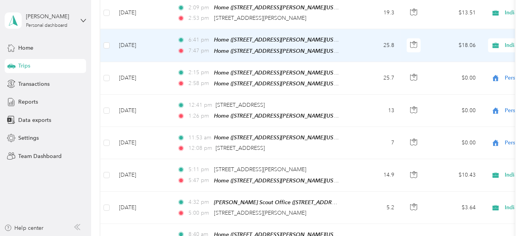
click at [497, 43] on icon at bounding box center [495, 45] width 6 height 5
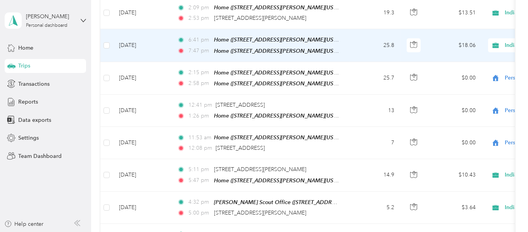
click at [482, 57] on span "Personal" at bounding box center [490, 58] width 79 height 8
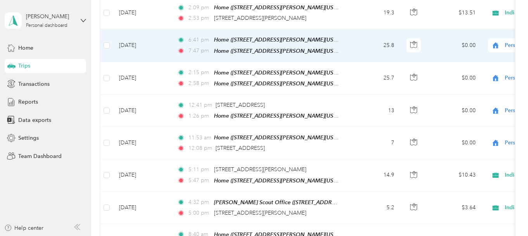
click at [131, 31] on td "[DATE]" at bounding box center [142, 45] width 58 height 33
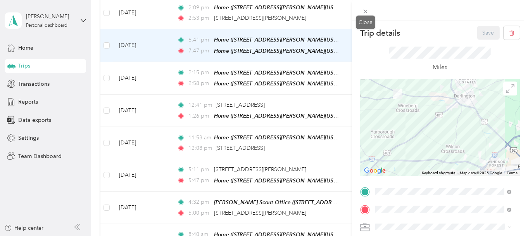
click at [367, 10] on icon at bounding box center [365, 11] width 7 height 7
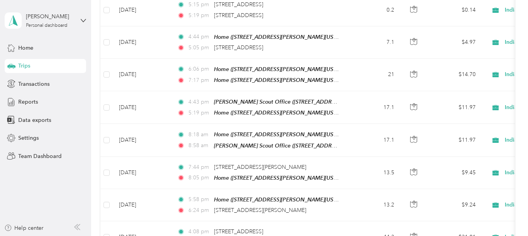
scroll to position [162, 0]
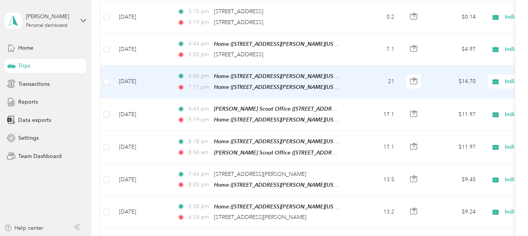
click at [499, 79] on icon at bounding box center [495, 81] width 10 height 6
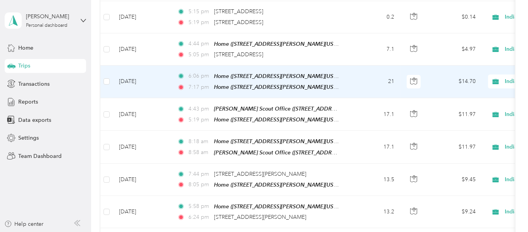
click at [471, 106] on span "Personal" at bounding box center [490, 107] width 79 height 8
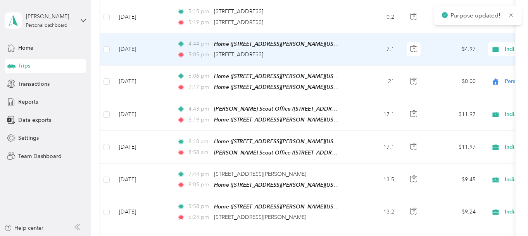
click at [497, 46] on icon at bounding box center [495, 48] width 6 height 5
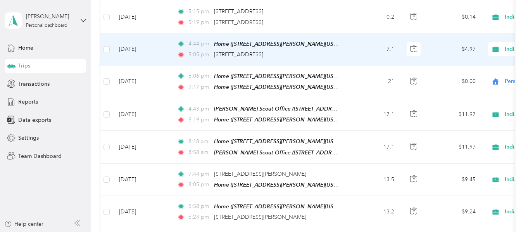
click at [477, 74] on span "Personal" at bounding box center [490, 76] width 79 height 8
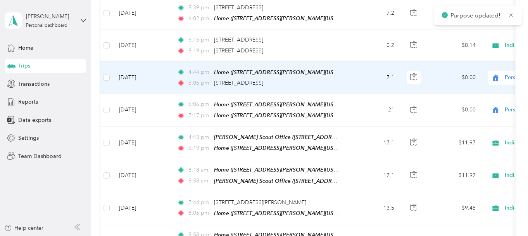
scroll to position [123, 0]
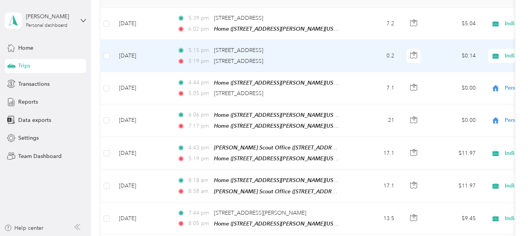
click at [493, 55] on icon at bounding box center [495, 56] width 10 height 6
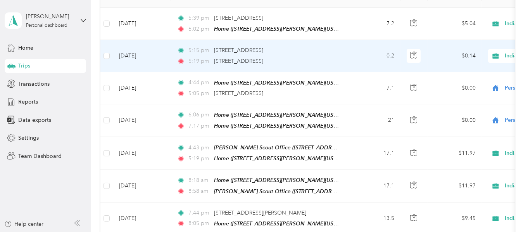
click at [477, 85] on li "Personal" at bounding box center [483, 82] width 103 height 14
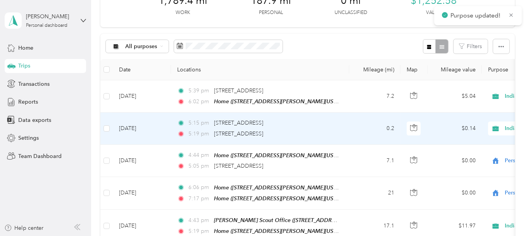
scroll to position [45, 0]
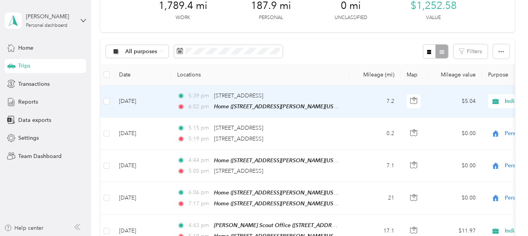
click at [499, 100] on icon at bounding box center [495, 100] width 6 height 5
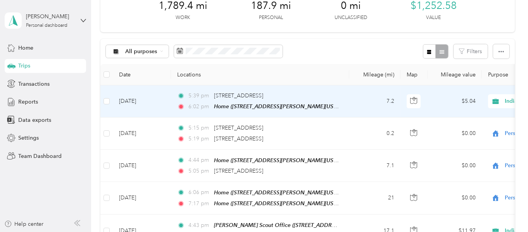
click at [475, 126] on span "Personal" at bounding box center [490, 128] width 79 height 8
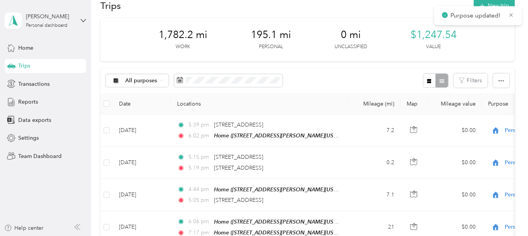
scroll to position [7, 0]
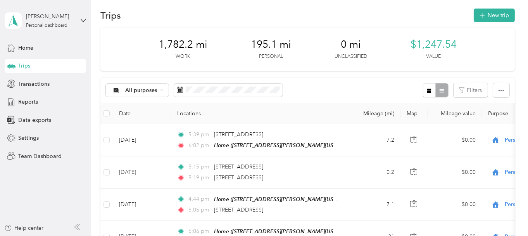
click at [23, 100] on span "Reports" at bounding box center [28, 102] width 20 height 8
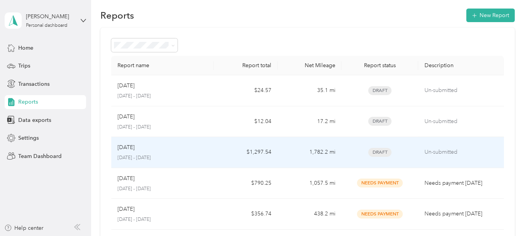
click at [126, 148] on p "[DATE]" at bounding box center [125, 147] width 17 height 9
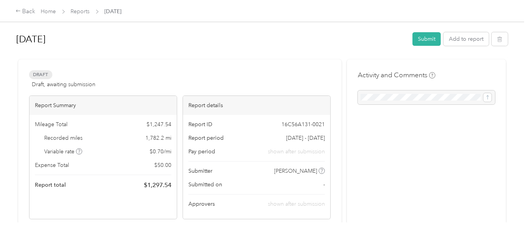
click at [364, 95] on div at bounding box center [426, 97] width 137 height 14
click at [396, 96] on div at bounding box center [426, 97] width 137 height 14
click at [458, 96] on div at bounding box center [426, 97] width 137 height 14
click at [423, 37] on button "Submit" at bounding box center [426, 39] width 28 height 14
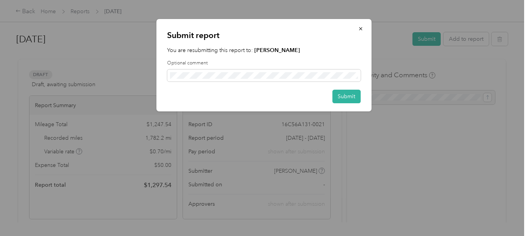
click at [339, 97] on button "Submit" at bounding box center [346, 96] width 28 height 14
